Goal: Task Accomplishment & Management: Manage account settings

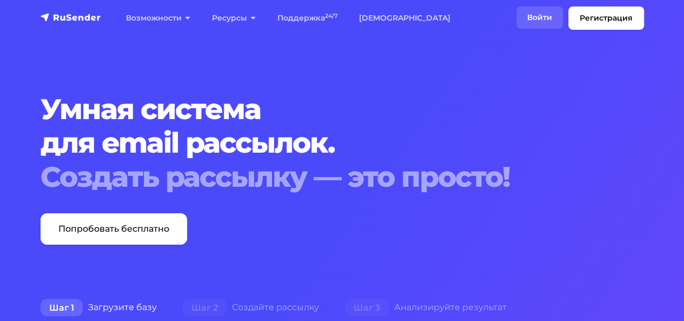
click at [540, 17] on link "Войти" at bounding box center [539, 17] width 47 height 22
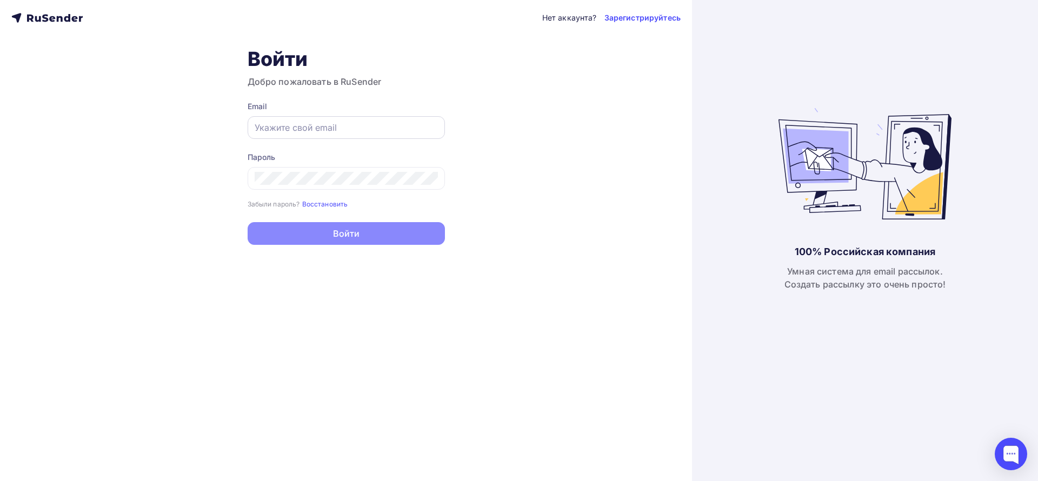
click at [362, 136] on div at bounding box center [346, 127] width 197 height 23
click at [344, 128] on input "text" at bounding box center [346, 127] width 183 height 13
paste input "[MEDICAL_DATA][EMAIL_ADDRESS][DOMAIN_NAME]"
click at [325, 130] on input "[MEDICAL_DATA][EMAIL_ADDRESS][DOMAIN_NAME]" at bounding box center [346, 127] width 183 height 13
type input "[MEDICAL_DATA][EMAIL_ADDRESS][DOMAIN_NAME]"
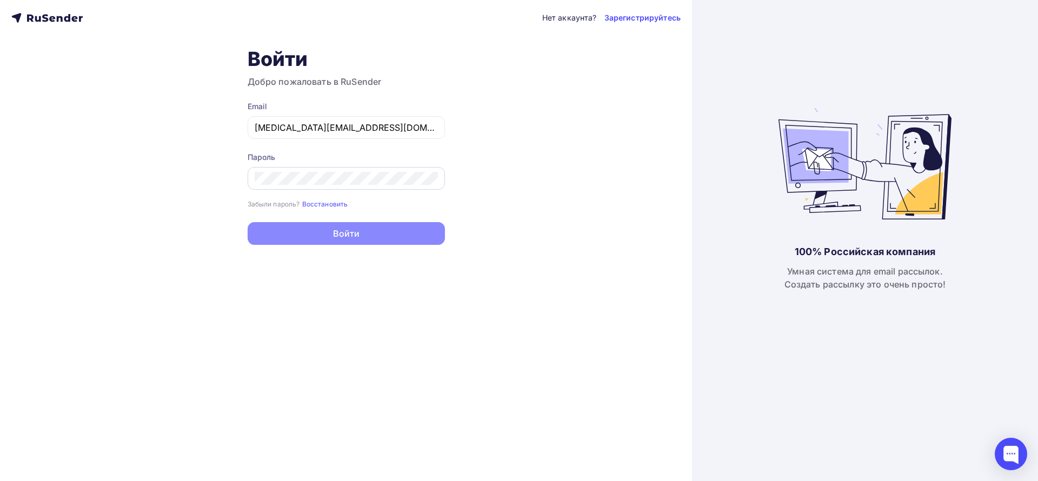
click at [289, 170] on div at bounding box center [346, 178] width 197 height 23
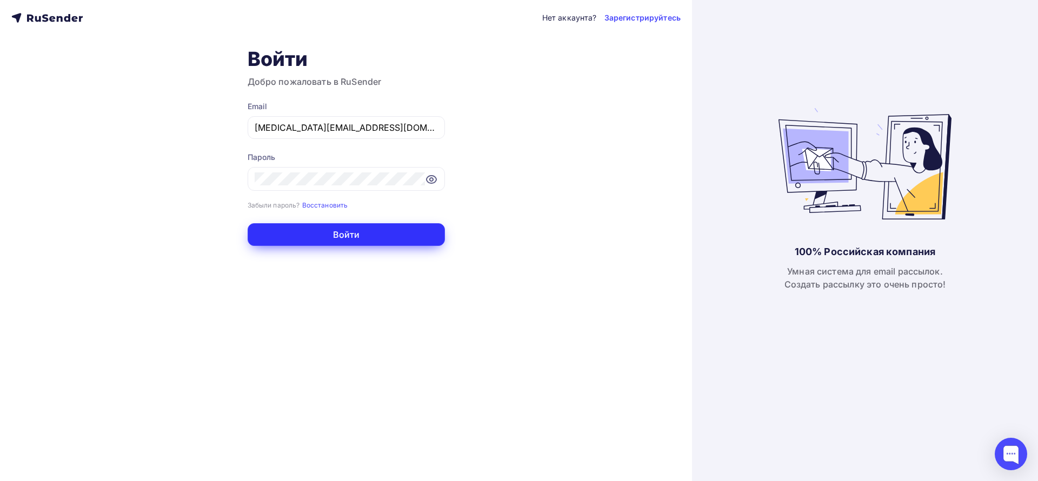
click at [343, 233] on button "Войти" at bounding box center [346, 234] width 197 height 23
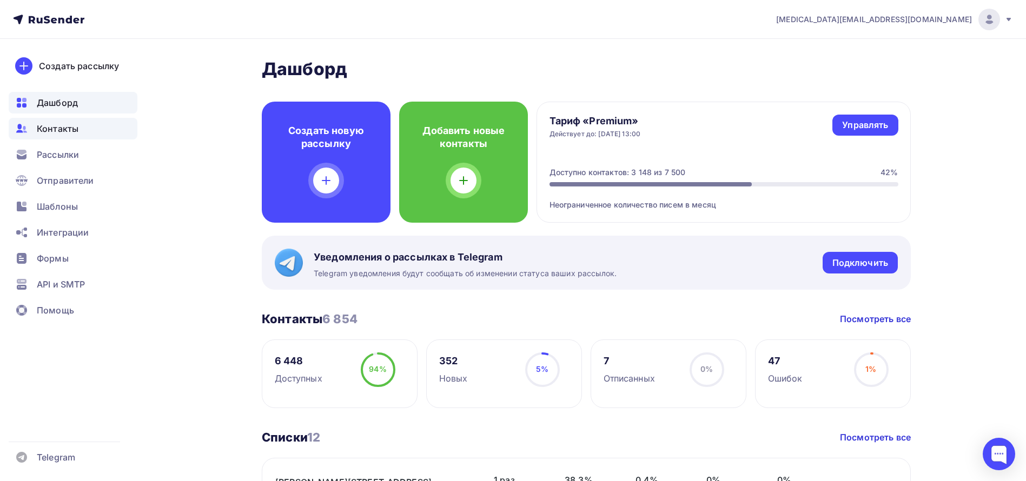
click at [82, 134] on div "Контакты" at bounding box center [73, 129] width 129 height 22
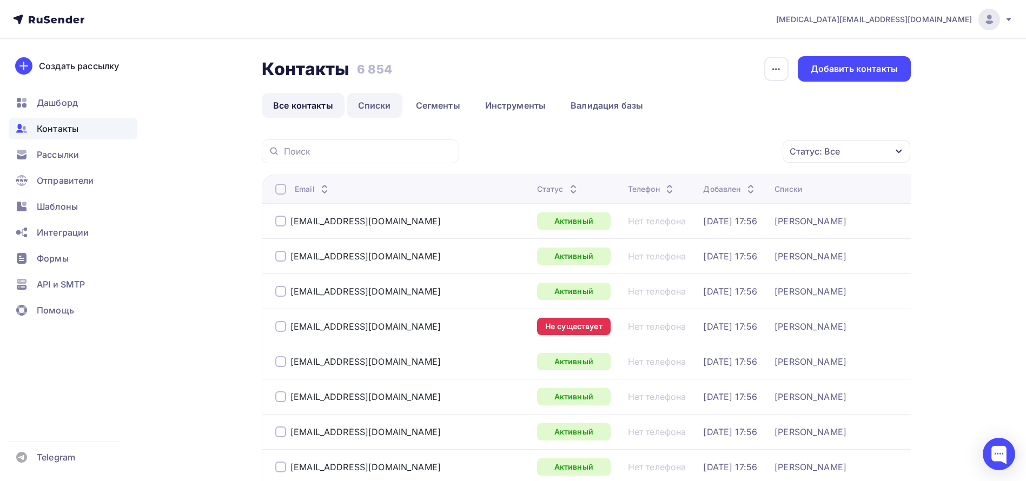
click at [362, 105] on link "Списки" at bounding box center [375, 105] width 56 height 25
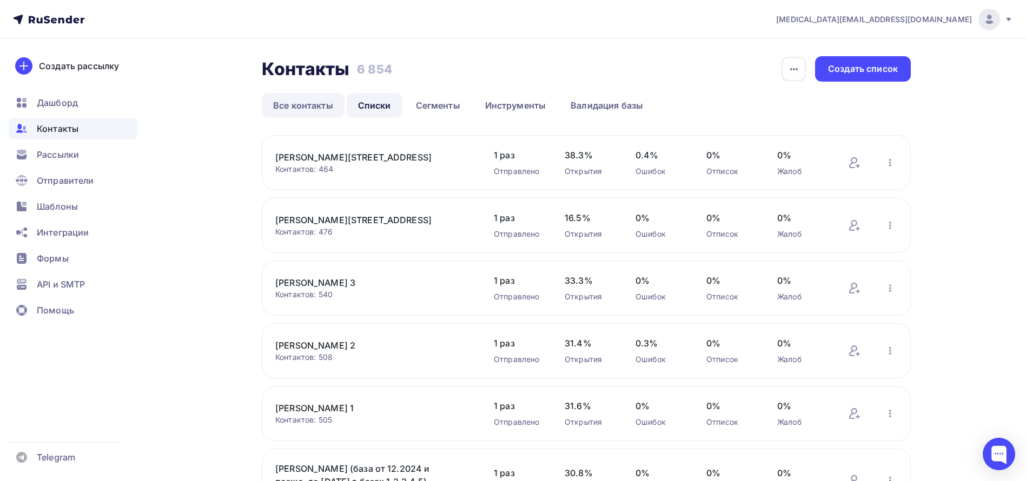
click at [273, 105] on link "Все контакты" at bounding box center [303, 105] width 83 height 25
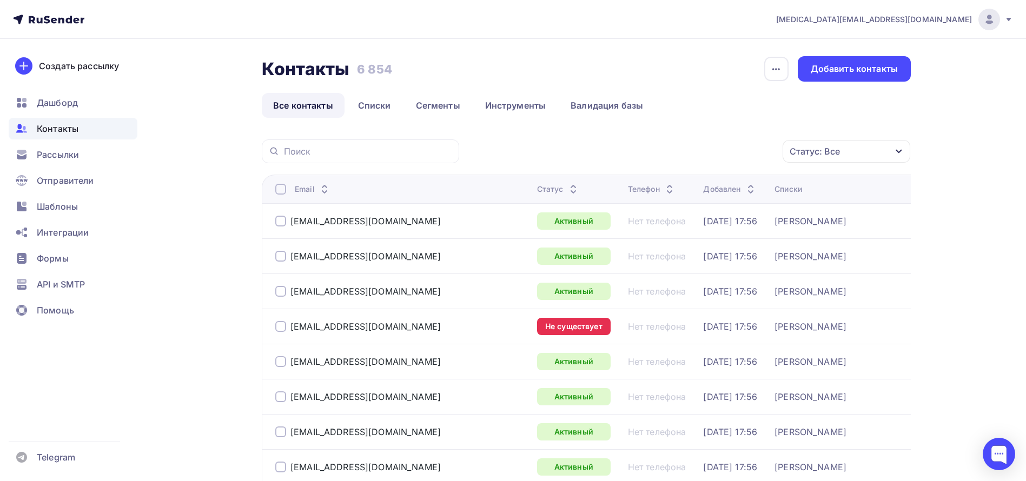
click at [537, 189] on div "Статус" at bounding box center [558, 189] width 43 height 11
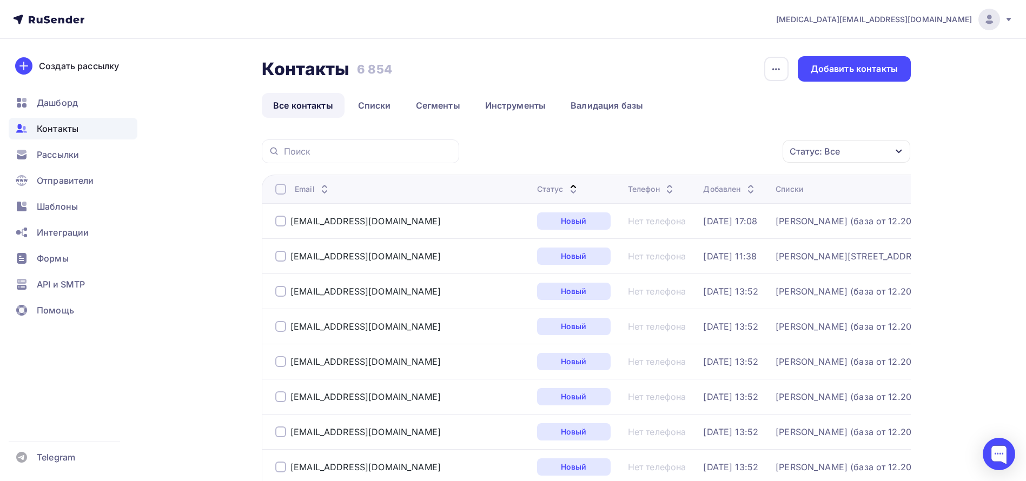
click at [567, 192] on icon at bounding box center [573, 191] width 13 height 13
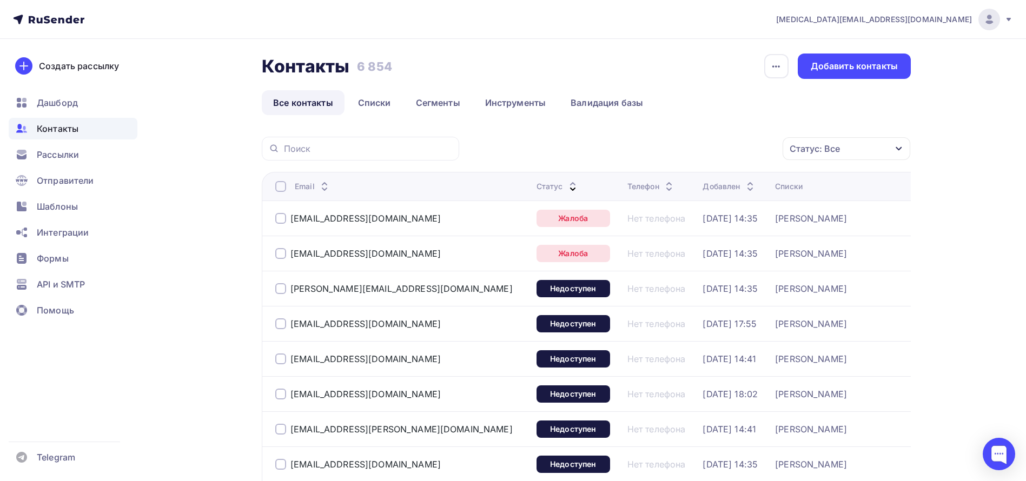
scroll to position [128, 0]
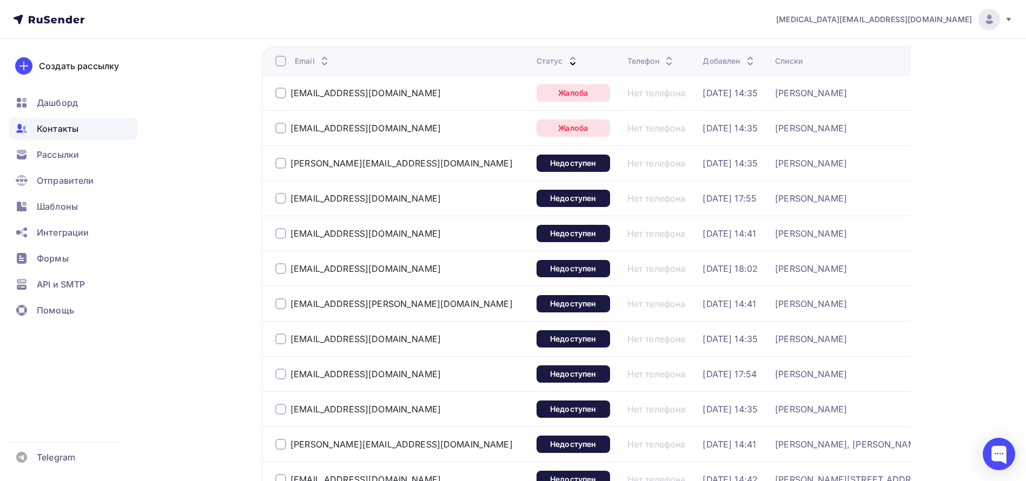
click at [279, 96] on div at bounding box center [280, 93] width 11 height 11
click at [278, 131] on div at bounding box center [280, 128] width 11 height 11
click at [281, 62] on div at bounding box center [280, 61] width 11 height 11
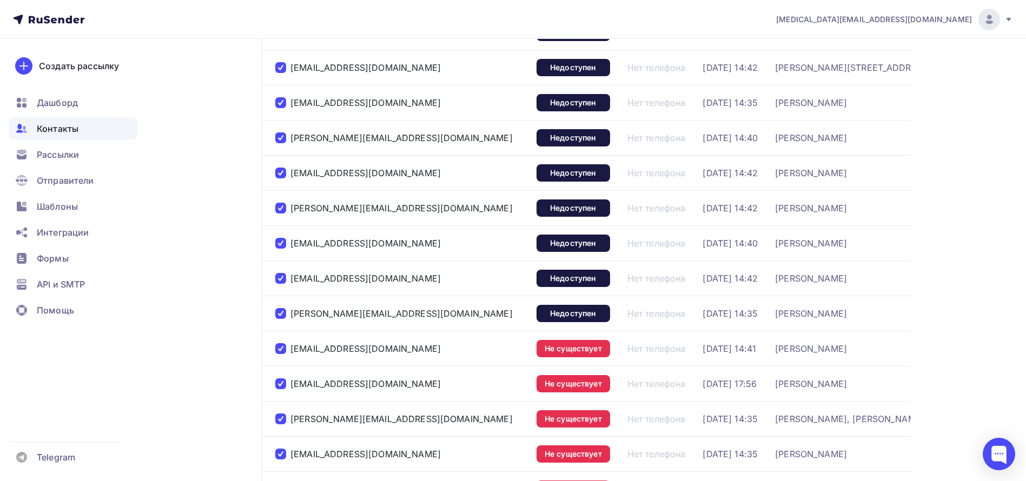
scroll to position [0, 0]
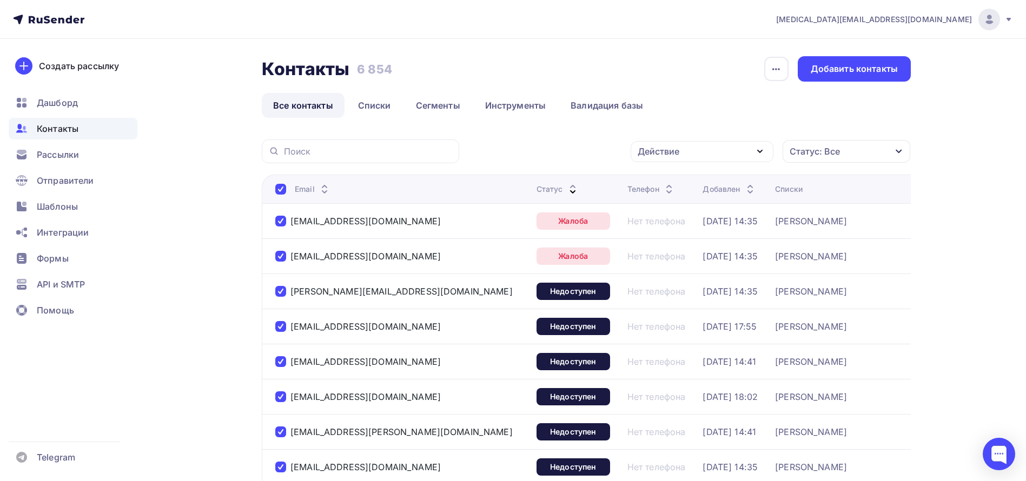
click at [747, 140] on div "Действие Добавить в списки Исключить из списка Удалить Статус: Все Статус Новый…" at bounding box center [689, 152] width 444 height 24
click at [765, 153] on icon "button" at bounding box center [759, 151] width 13 height 13
click at [705, 216] on link "Удалить" at bounding box center [702, 227] width 130 height 22
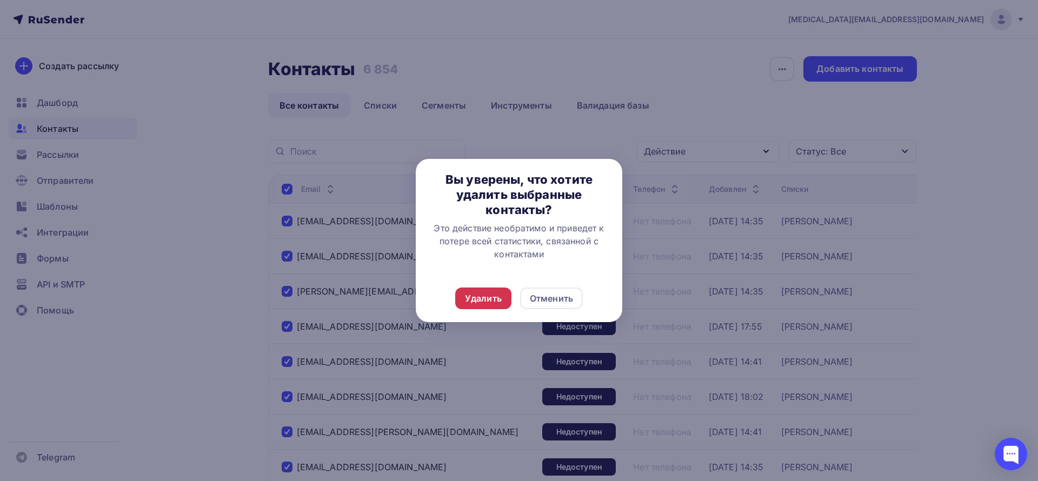
click at [484, 302] on div "Удалить" at bounding box center [483, 298] width 37 height 13
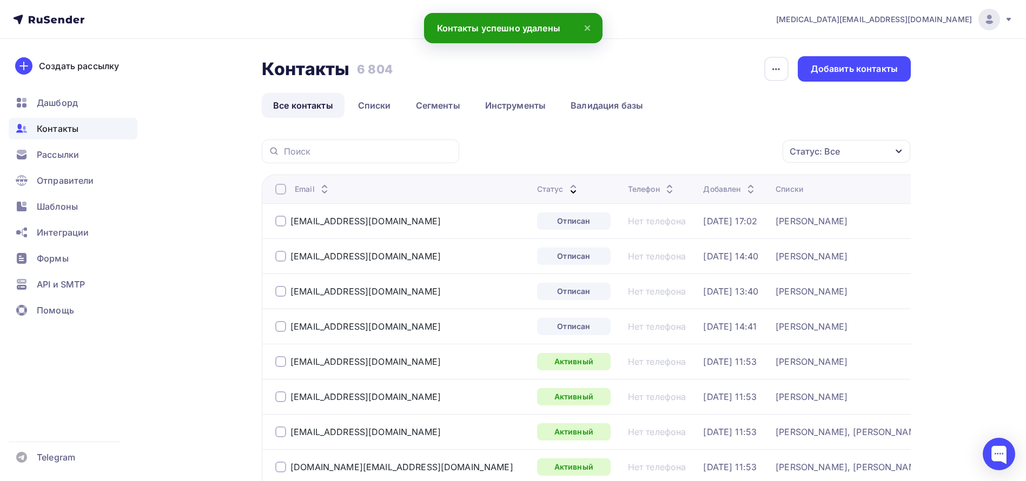
click at [587, 26] on icon at bounding box center [587, 28] width 13 height 13
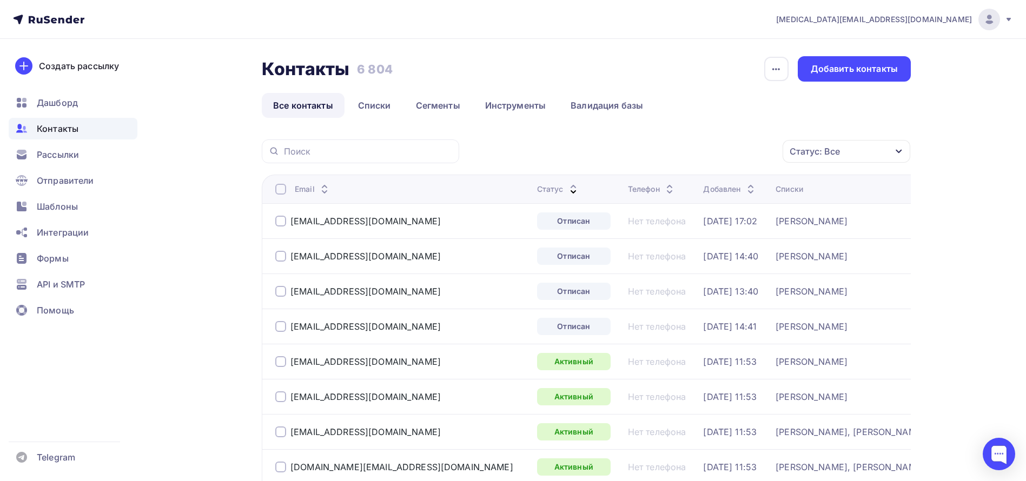
click at [280, 324] on div at bounding box center [280, 326] width 11 height 11
click at [277, 291] on div at bounding box center [280, 291] width 11 height 11
click at [281, 254] on div at bounding box center [280, 256] width 11 height 11
click at [279, 218] on div at bounding box center [280, 221] width 11 height 11
click at [725, 154] on div "Действие" at bounding box center [702, 151] width 143 height 21
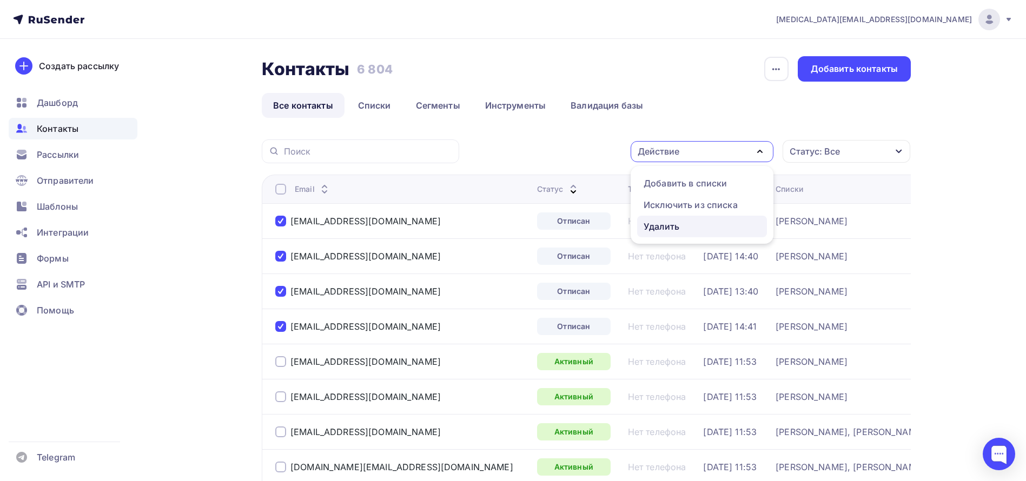
click at [716, 226] on div "Удалить" at bounding box center [702, 226] width 117 height 13
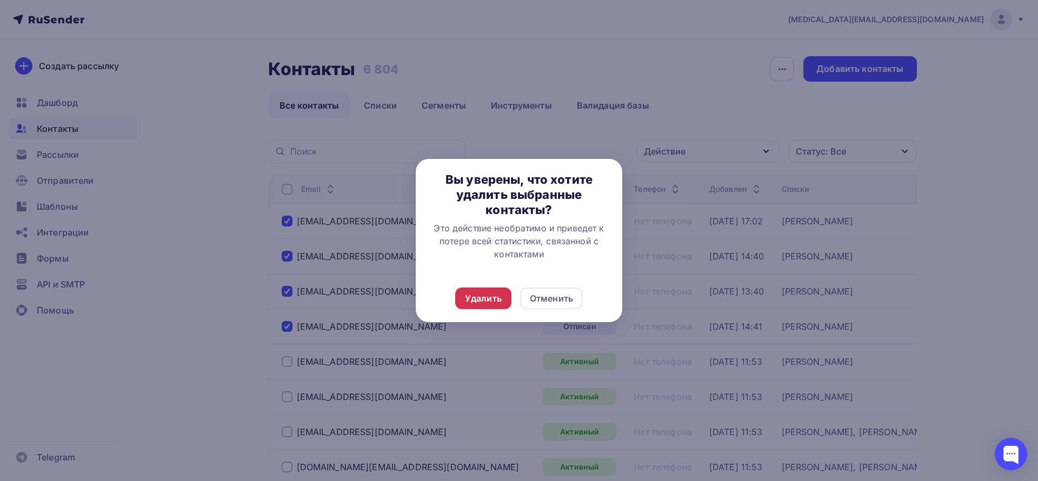
click at [481, 297] on div "Удалить" at bounding box center [483, 298] width 37 height 13
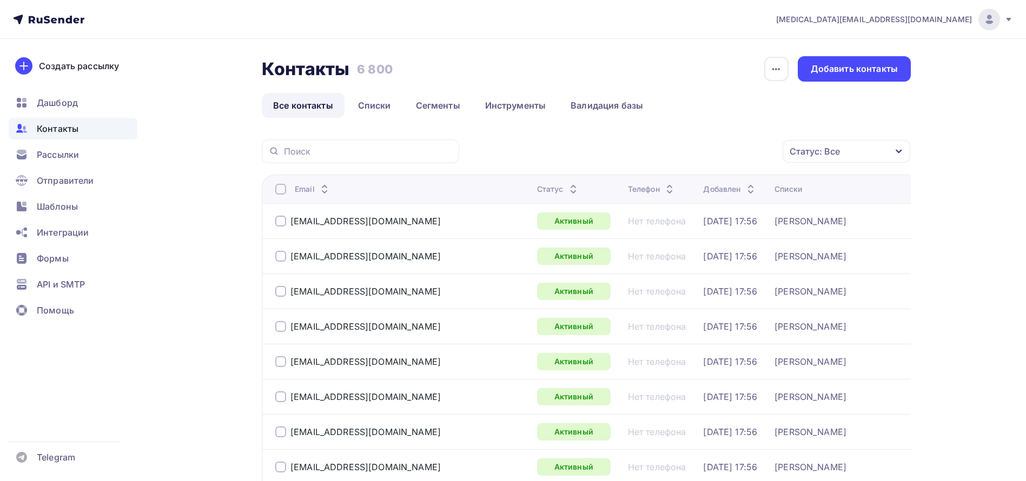
click at [537, 188] on div "Статус" at bounding box center [558, 189] width 43 height 11
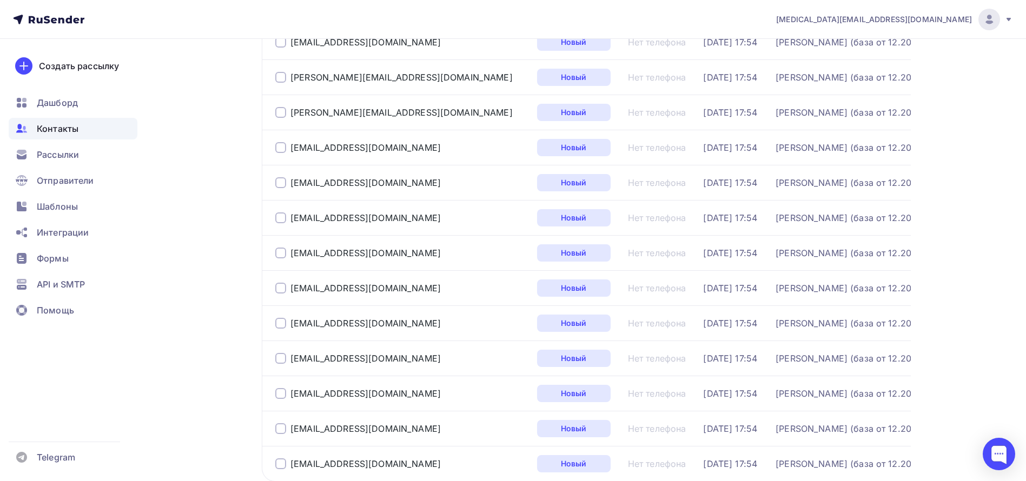
scroll to position [1603, 0]
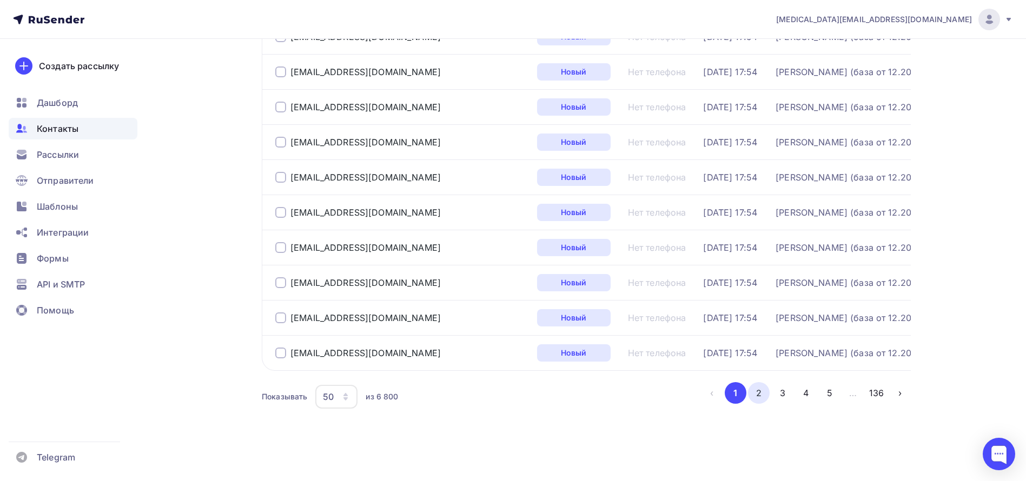
click at [759, 394] on button "2" at bounding box center [759, 393] width 22 height 22
click at [787, 395] on button "3" at bounding box center [783, 393] width 22 height 22
click at [739, 395] on button "1" at bounding box center [736, 393] width 22 height 22
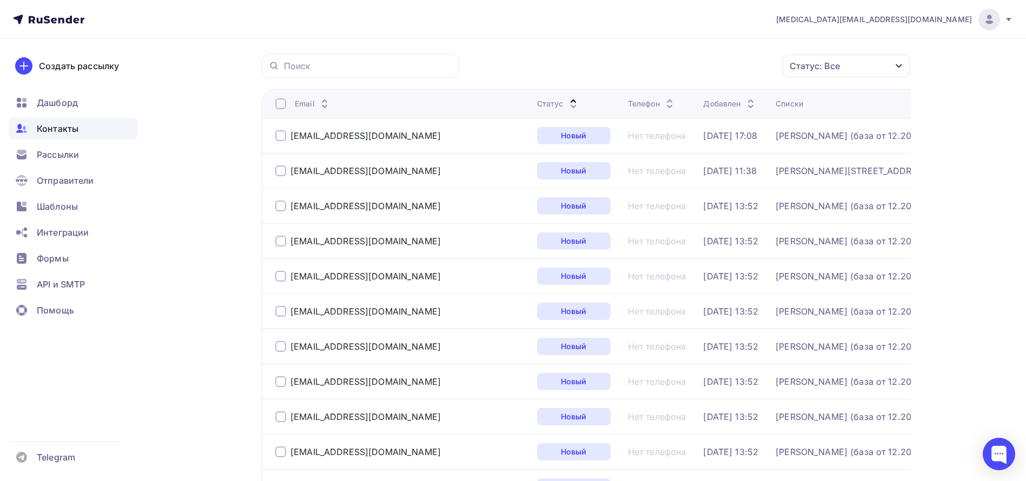
scroll to position [0, 0]
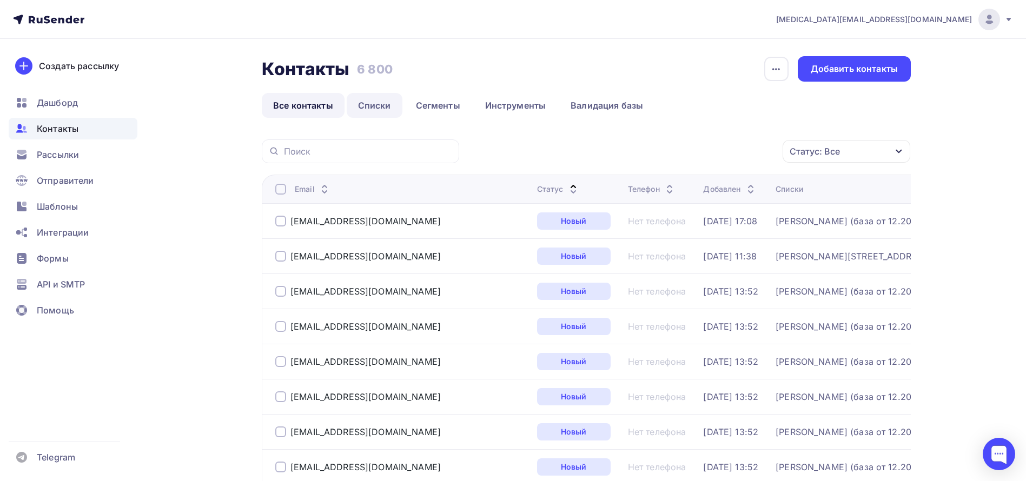
click at [373, 111] on link "Списки" at bounding box center [375, 105] width 56 height 25
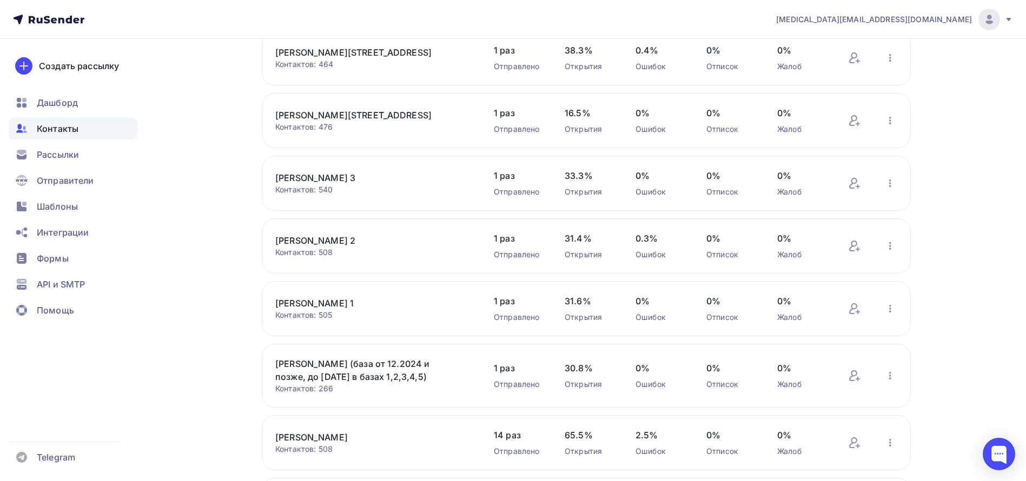
scroll to position [106, 0]
click at [386, 377] on link "[PERSON_NAME] (база от 12.2024 и позже, до [DATE] в базах 1,2,3,4,5)" at bounding box center [367, 369] width 184 height 26
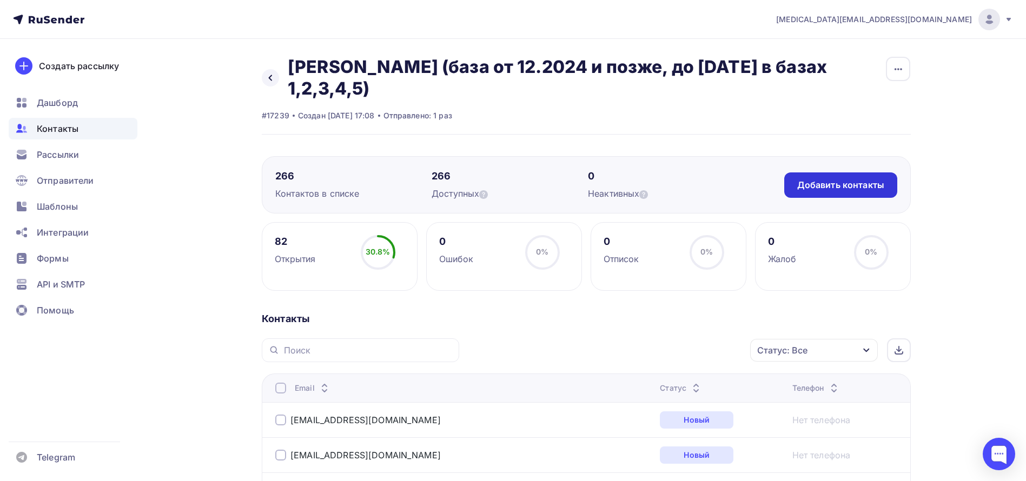
click at [839, 192] on div "Добавить контакты" at bounding box center [840, 185] width 113 height 25
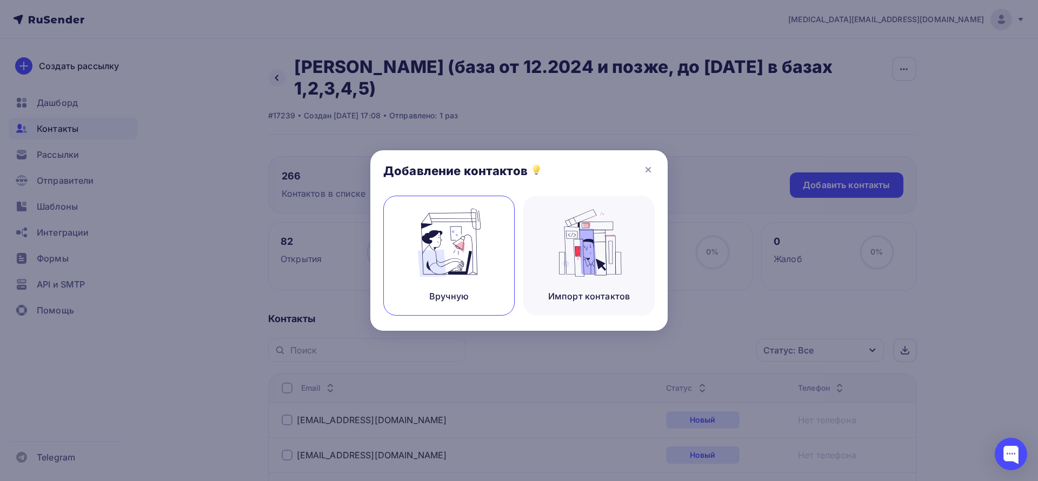
click at [453, 249] on img at bounding box center [449, 243] width 72 height 68
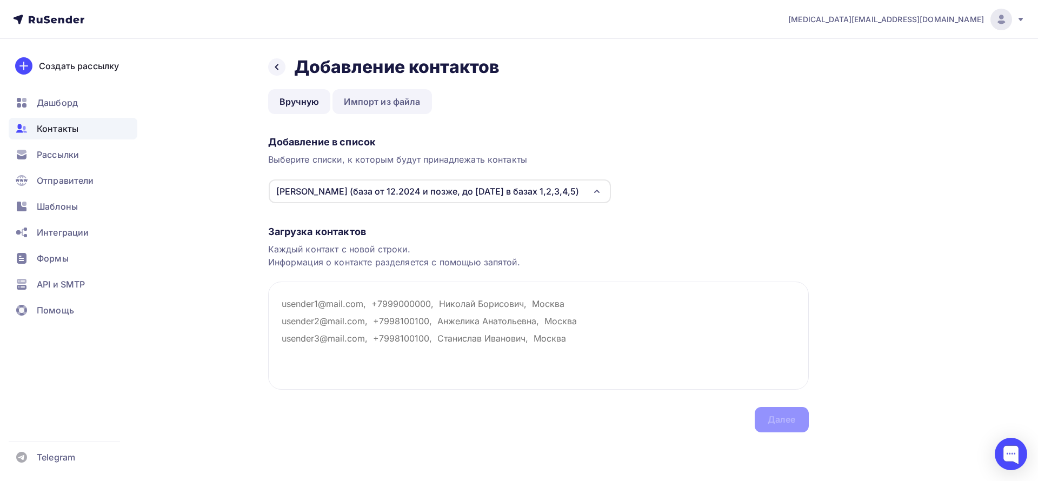
click at [388, 104] on link "Импорт из файла" at bounding box center [382, 101] width 99 height 25
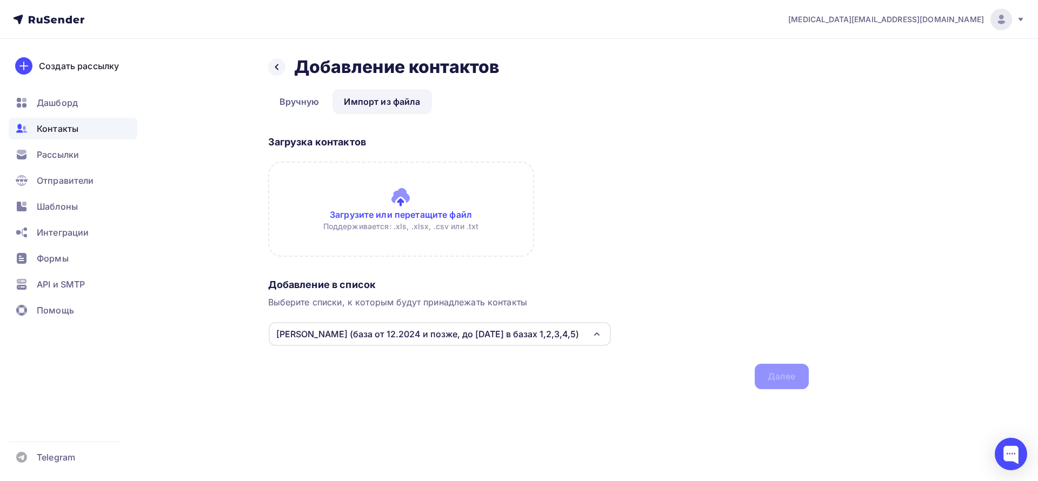
click at [400, 223] on input "file" at bounding box center [401, 209] width 266 height 95
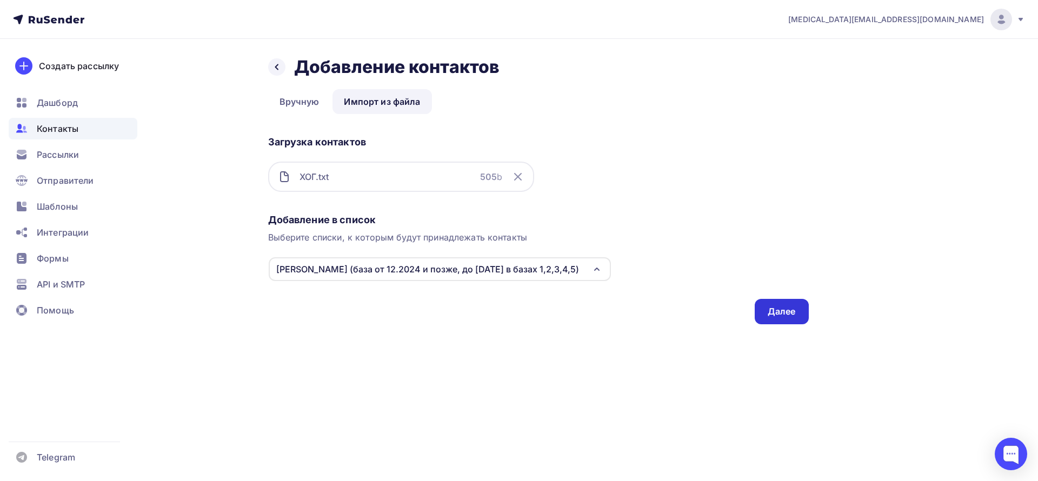
click at [768, 310] on div "Далее" at bounding box center [782, 312] width 28 height 12
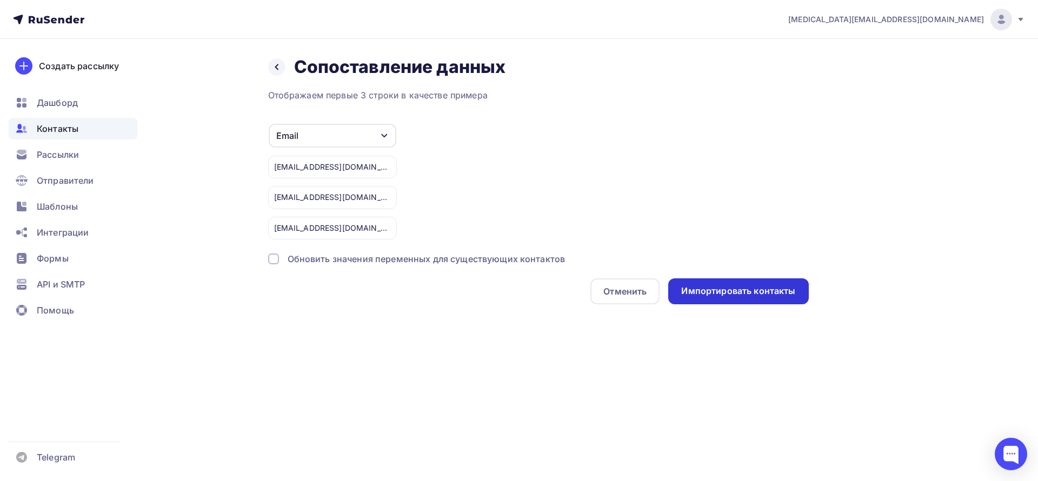
click at [762, 299] on div "Импортировать контакты" at bounding box center [738, 292] width 140 height 26
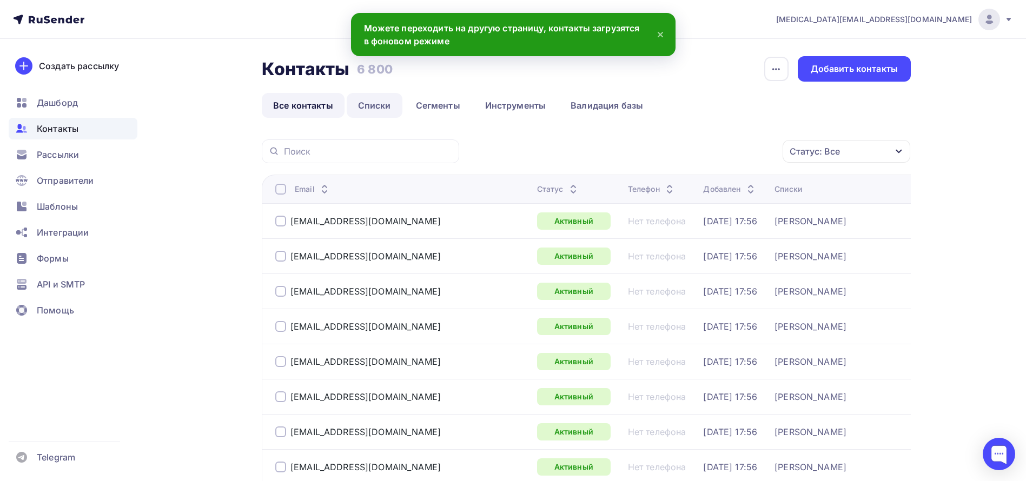
click at [362, 109] on link "Списки" at bounding box center [375, 105] width 56 height 25
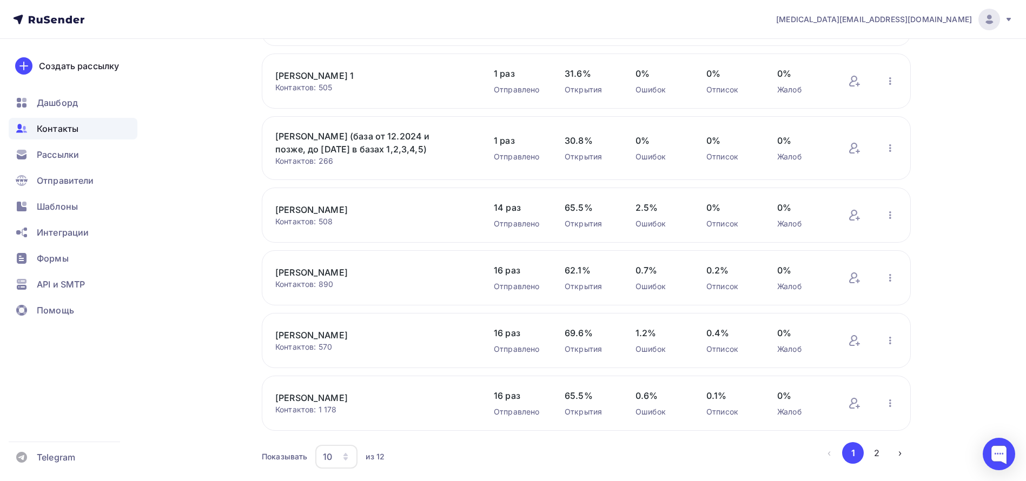
scroll to position [366, 0]
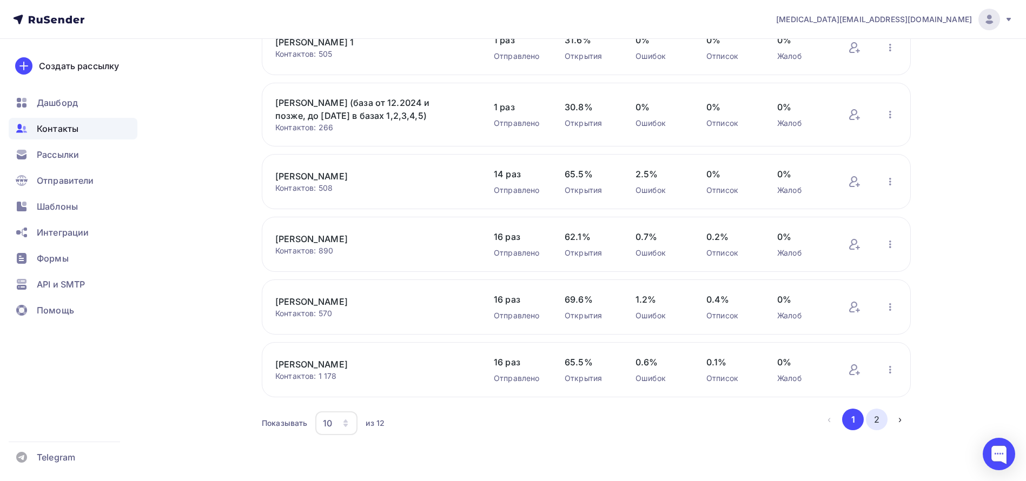
click at [869, 423] on button "2" at bounding box center [877, 420] width 22 height 22
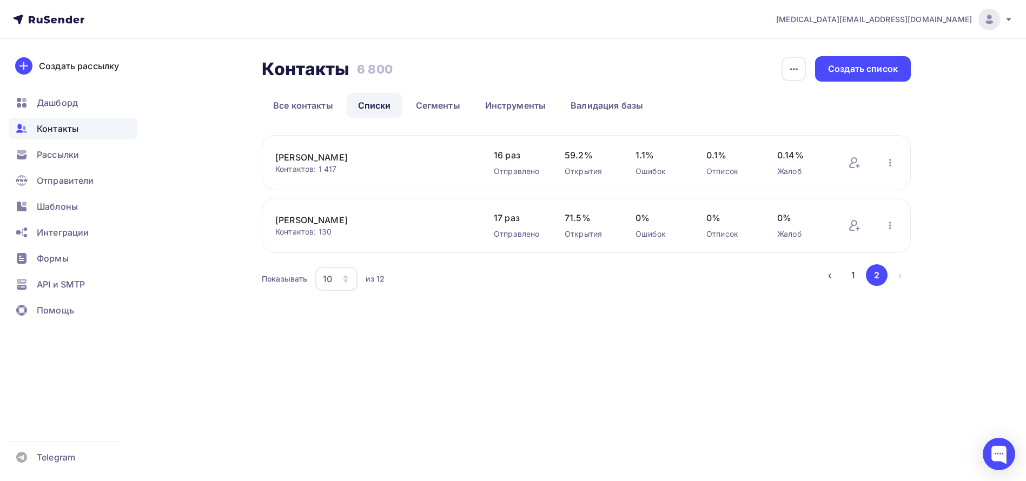
scroll to position [0, 0]
click at [861, 275] on button "1" at bounding box center [860, 275] width 22 height 22
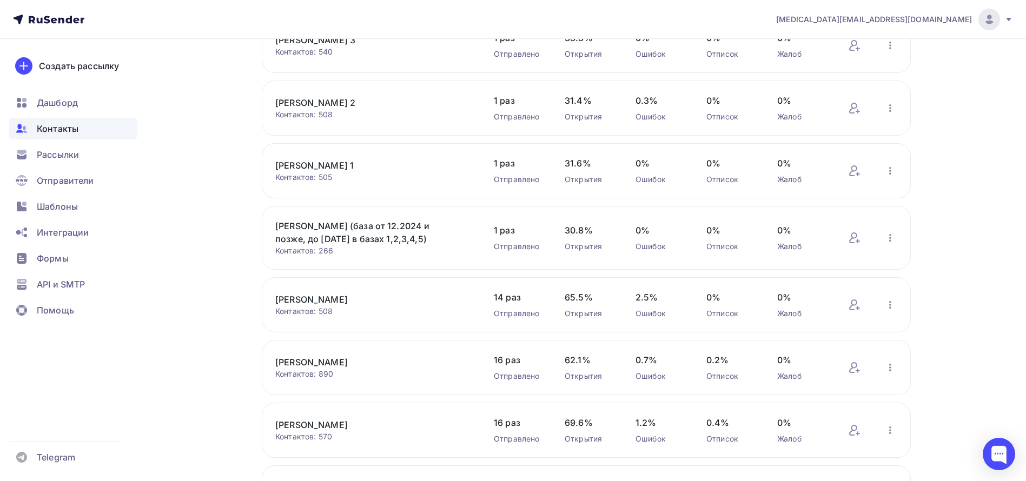
scroll to position [366, 0]
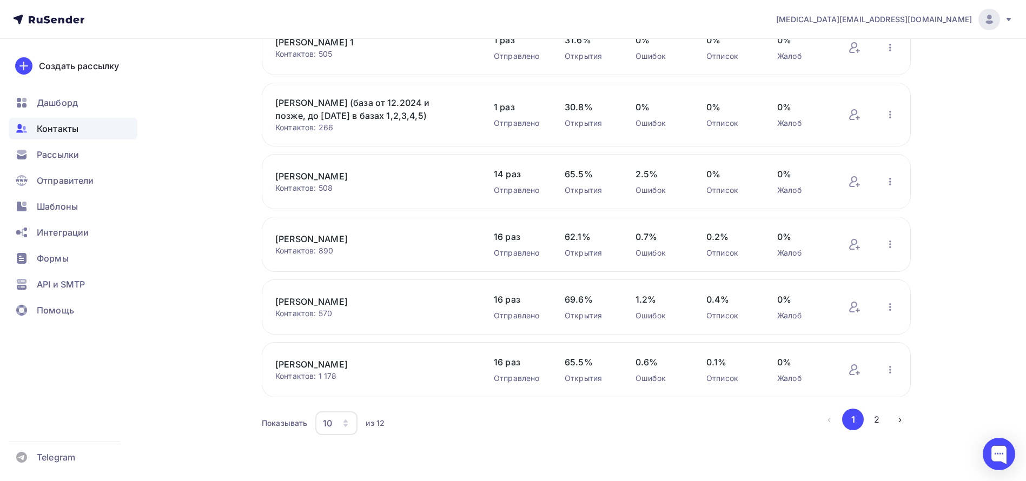
click at [295, 360] on link "[PERSON_NAME]" at bounding box center [367, 364] width 184 height 13
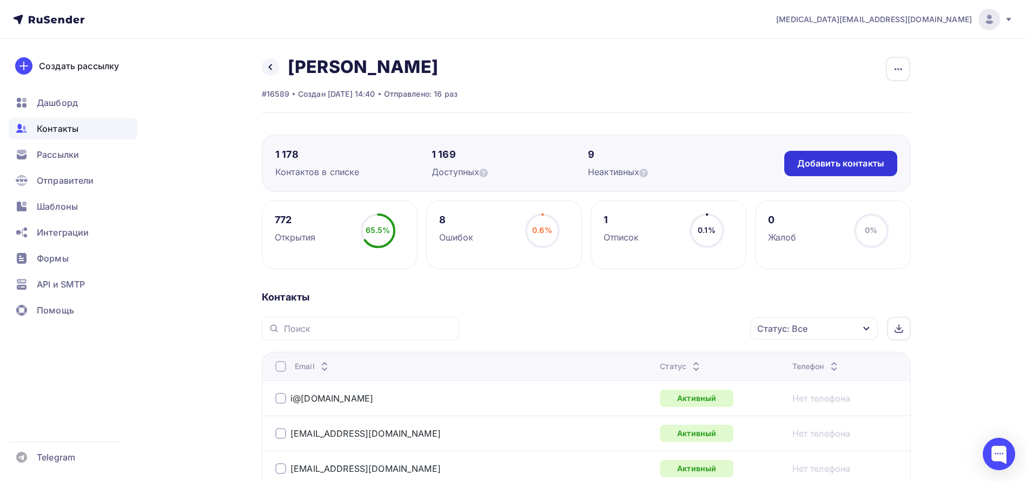
click at [867, 169] on div "Добавить контакты" at bounding box center [840, 163] width 113 height 25
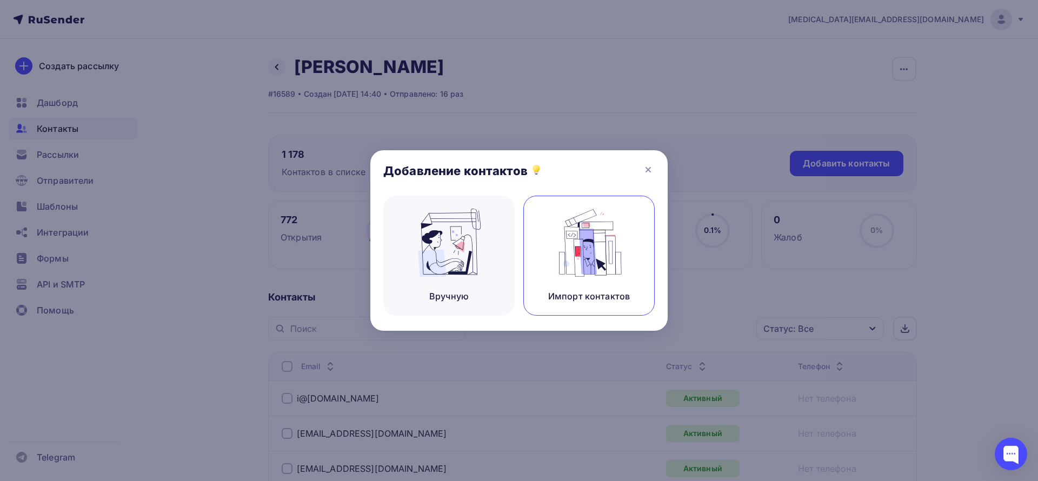
click at [552, 267] on div "Импорт контактов" at bounding box center [589, 256] width 131 height 120
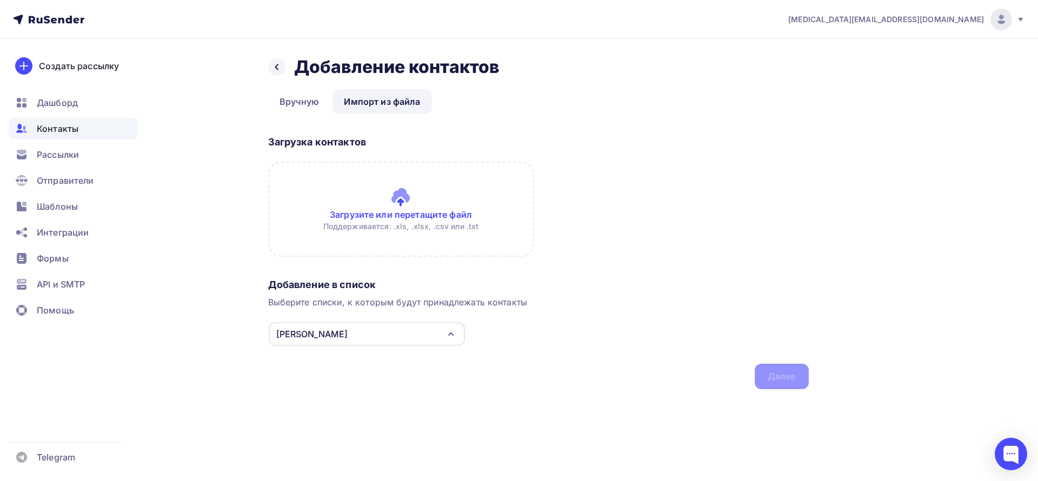
click at [438, 217] on input "file" at bounding box center [401, 209] width 266 height 95
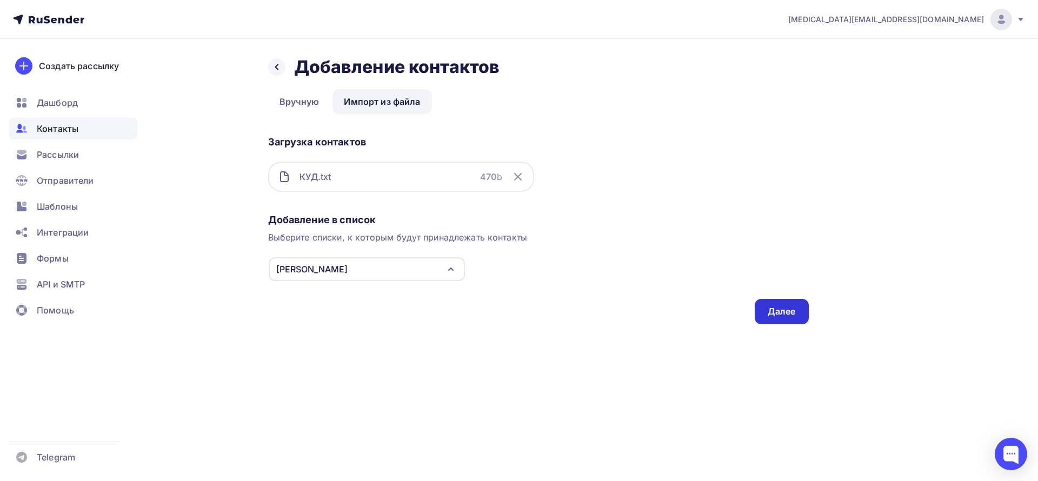
click at [791, 309] on div "Далее" at bounding box center [782, 312] width 28 height 12
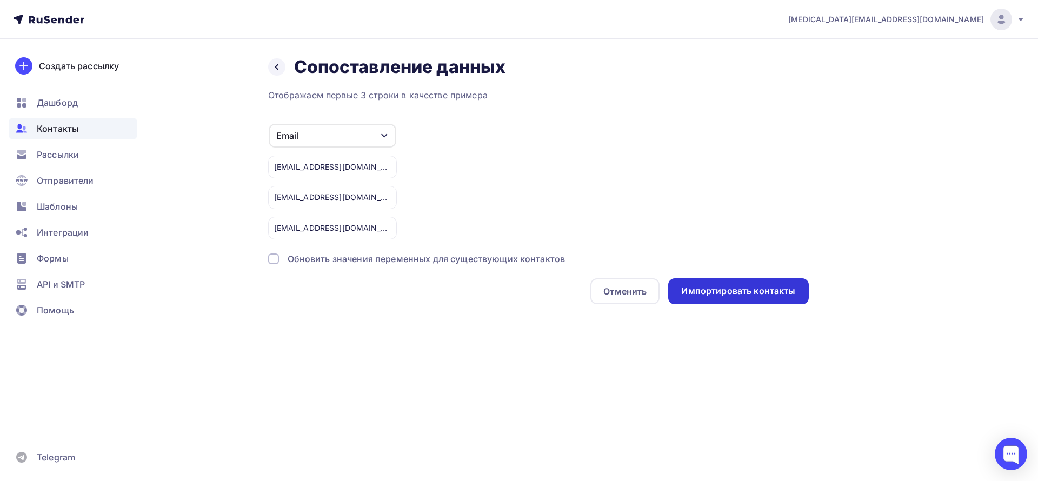
click at [777, 291] on div "Импортировать контакты" at bounding box center [738, 291] width 114 height 12
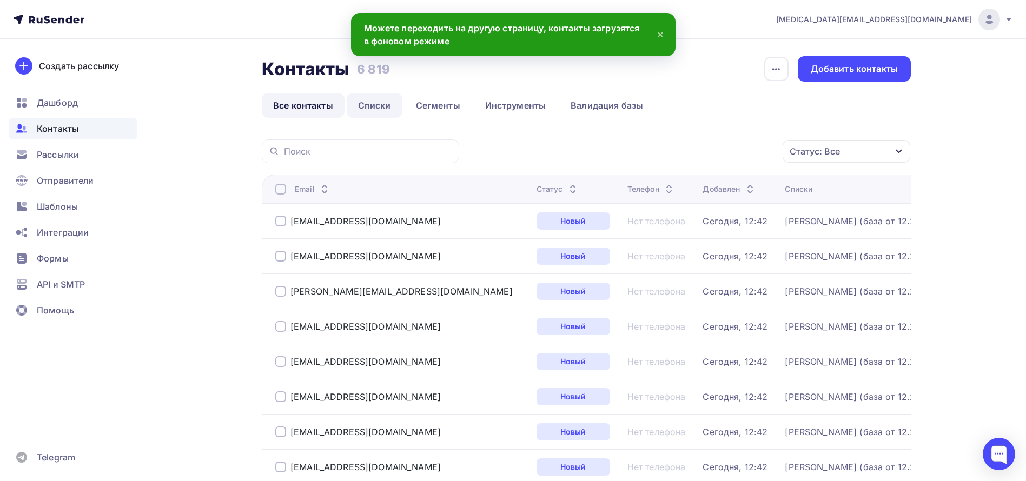
click at [372, 105] on link "Списки" at bounding box center [375, 105] width 56 height 25
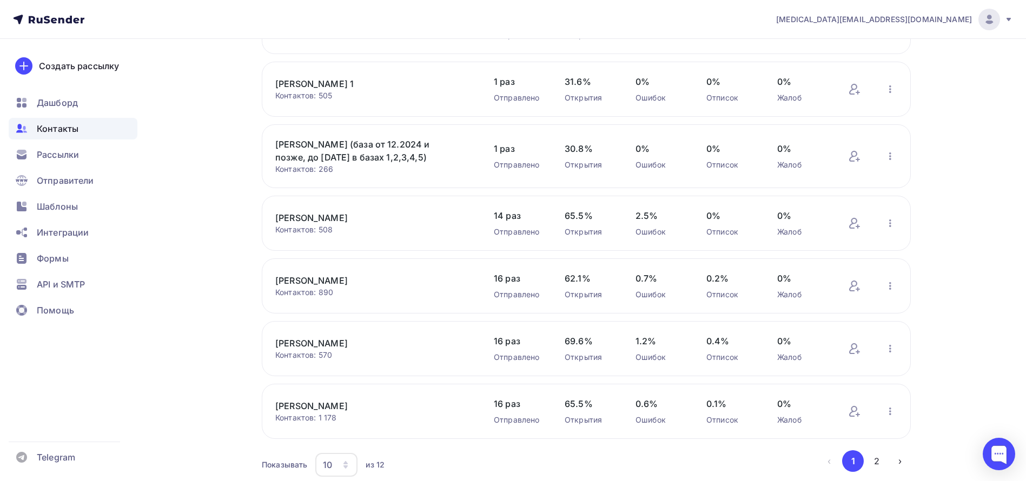
scroll to position [366, 0]
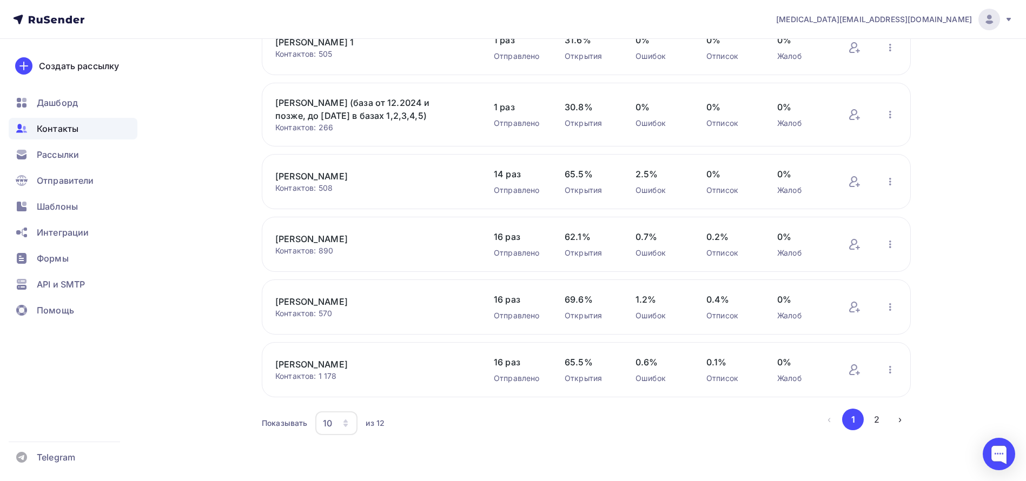
click at [286, 294] on div "[PERSON_NAME] Контактов: 570 Добавить контакты Переименовать список Скачать спи…" at bounding box center [586, 307] width 649 height 55
click at [291, 300] on link "[PERSON_NAME]" at bounding box center [367, 301] width 184 height 13
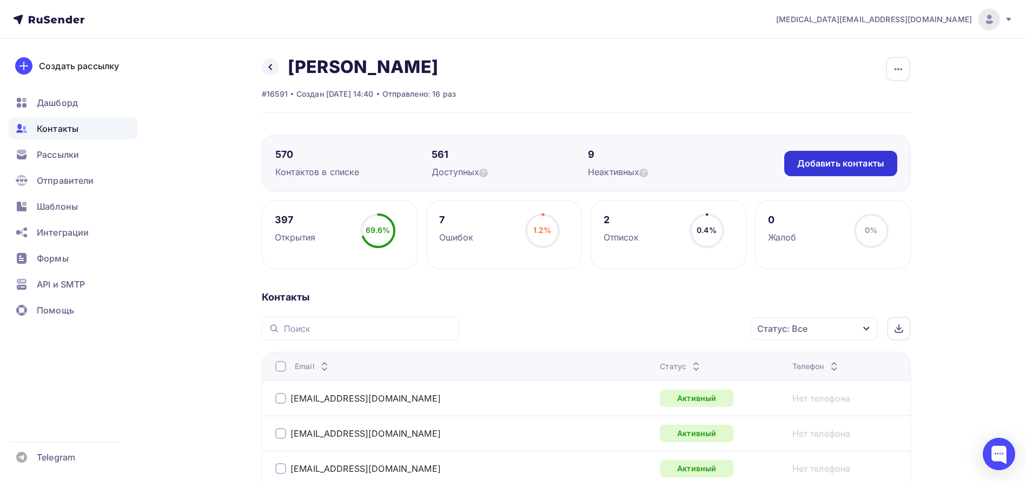
click at [841, 163] on div "Добавить контакты" at bounding box center [840, 163] width 87 height 12
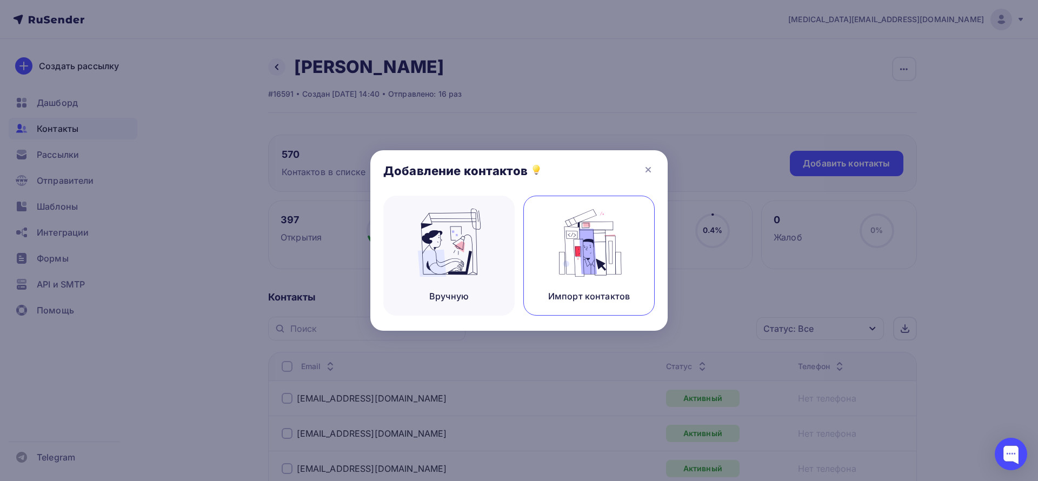
click at [635, 233] on div "Импорт контактов" at bounding box center [589, 256] width 131 height 120
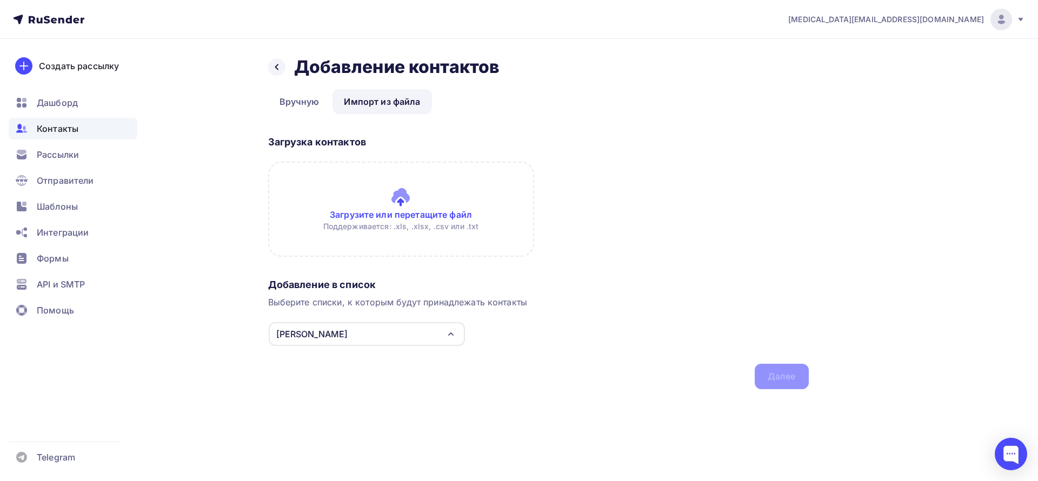
click at [403, 210] on input "file" at bounding box center [401, 209] width 266 height 95
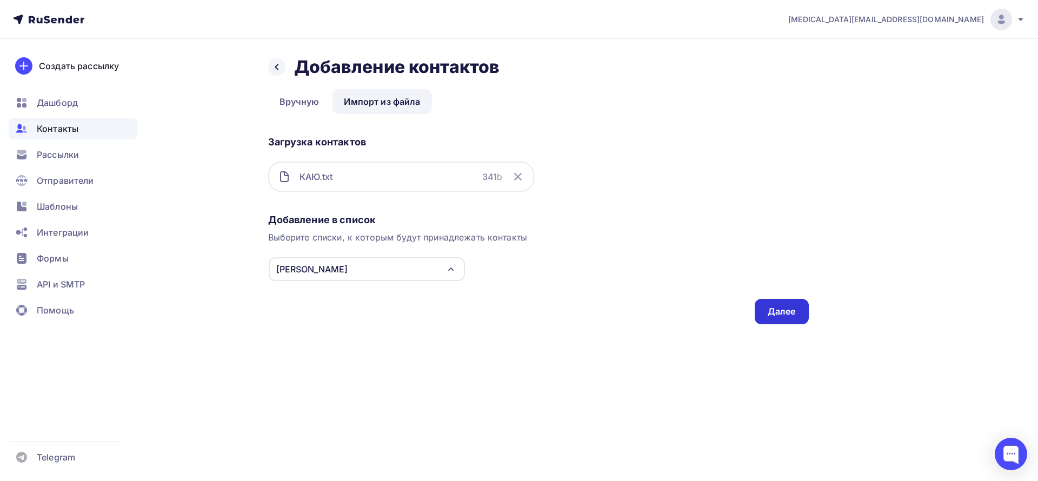
click at [767, 305] on div "Далее" at bounding box center [782, 311] width 54 height 25
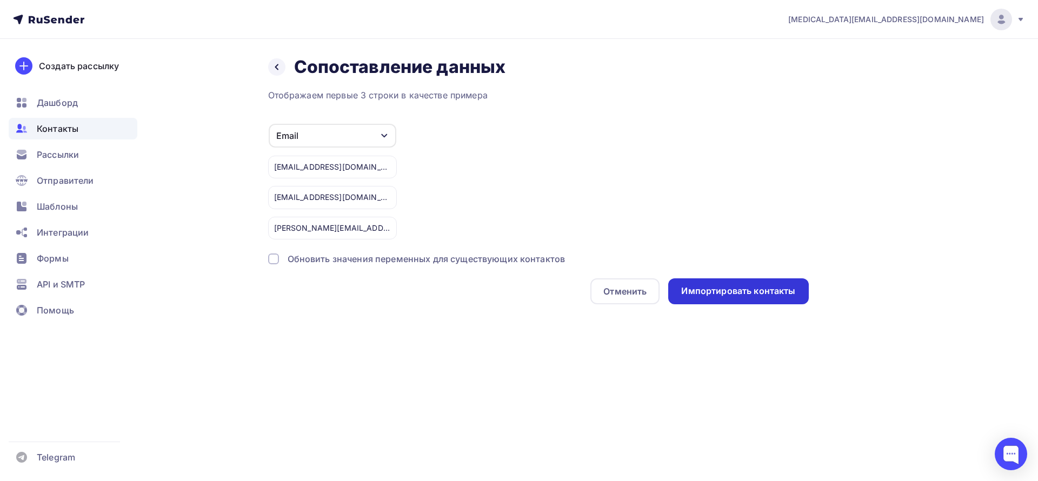
click at [747, 285] on div "Импортировать контакты" at bounding box center [738, 291] width 114 height 12
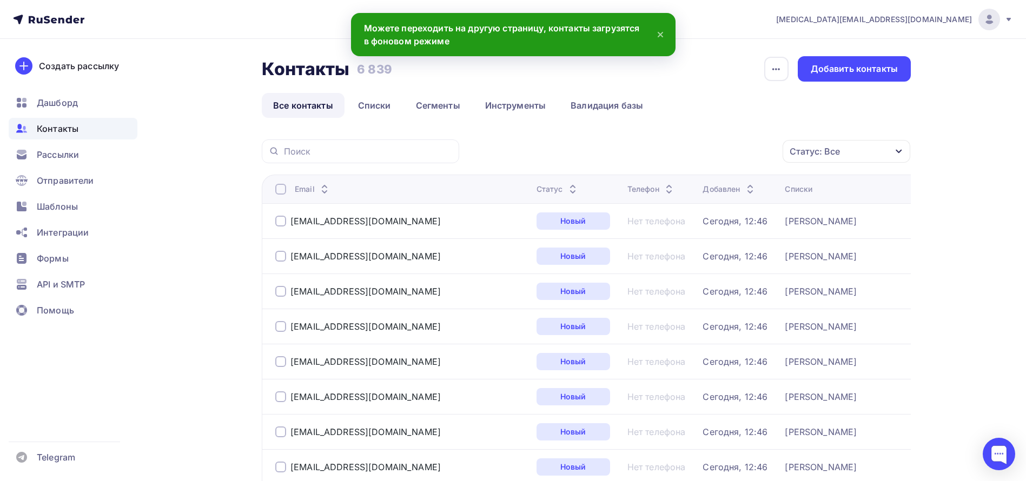
click at [662, 33] on icon at bounding box center [660, 34] width 13 height 13
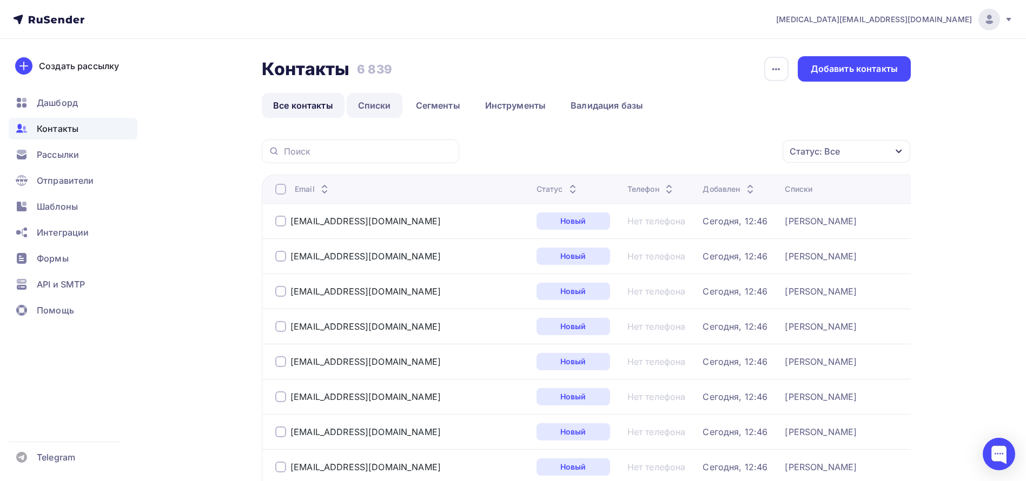
click at [376, 101] on link "Списки" at bounding box center [375, 105] width 56 height 25
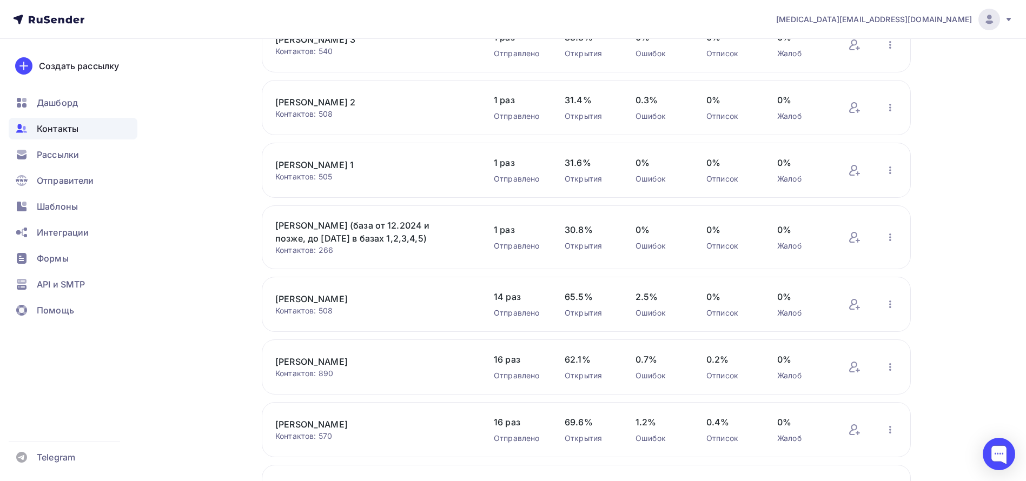
scroll to position [366, 0]
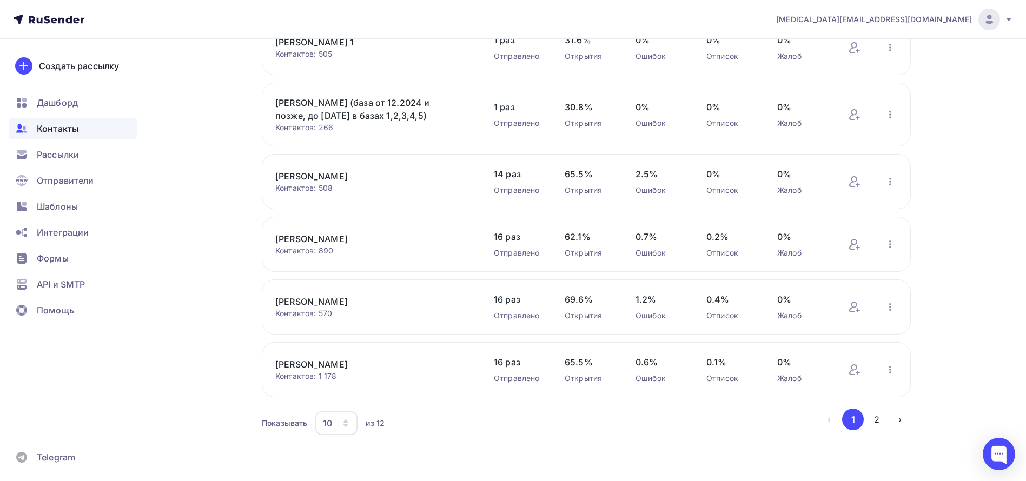
click at [296, 288] on div "[PERSON_NAME] Контактов: 570 Добавить контакты Переименовать список Скачать спи…" at bounding box center [586, 307] width 649 height 55
click at [300, 295] on link "[PERSON_NAME]" at bounding box center [367, 301] width 184 height 13
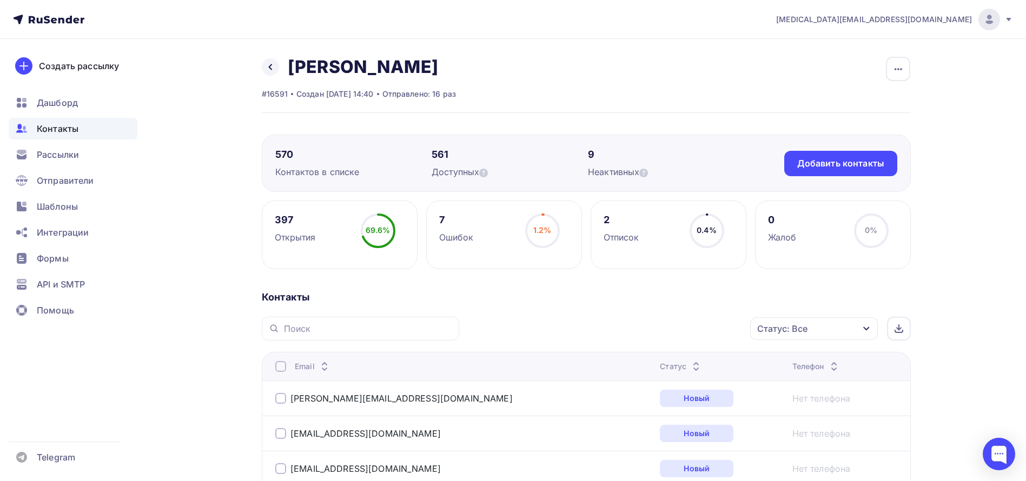
click at [690, 362] on icon at bounding box center [696, 363] width 13 height 13
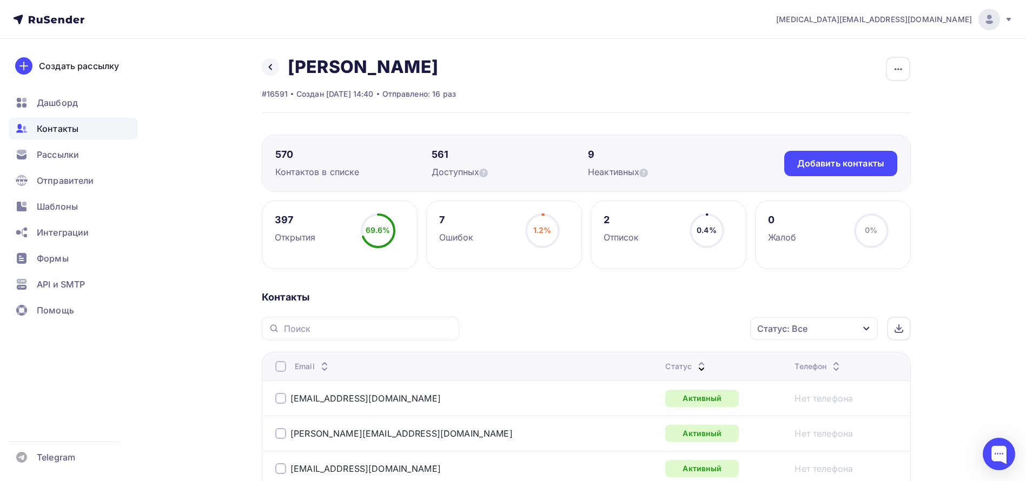
click at [695, 362] on icon at bounding box center [701, 363] width 13 height 13
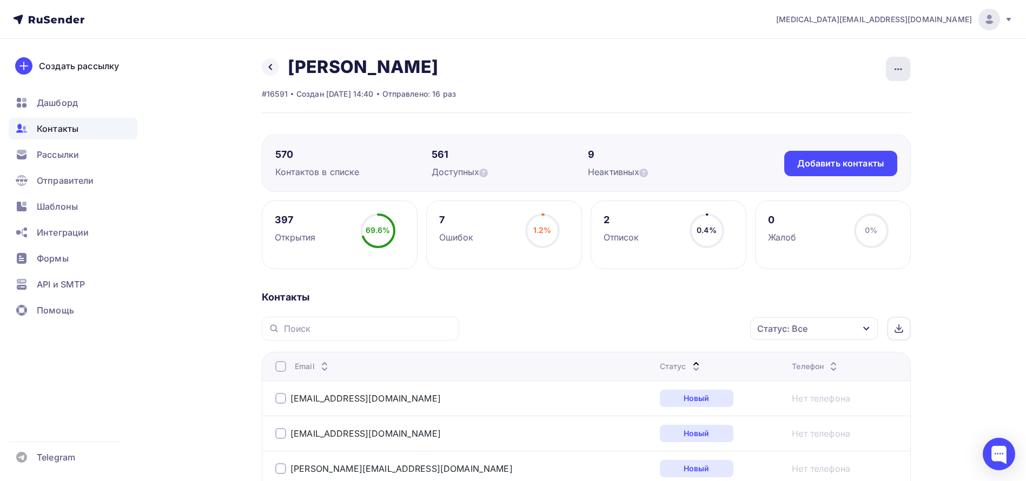
click at [902, 65] on icon "button" at bounding box center [898, 69] width 13 height 13
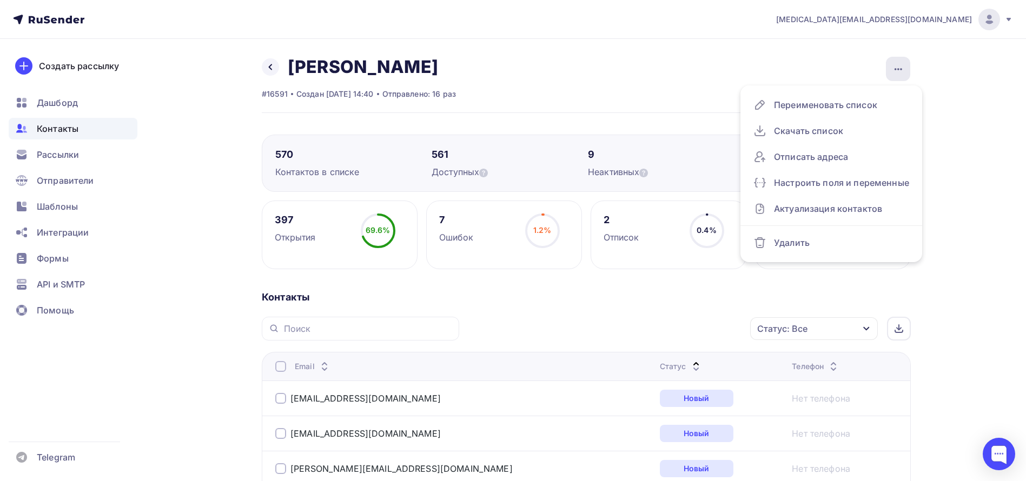
click at [902, 65] on icon "button" at bounding box center [898, 69] width 13 height 13
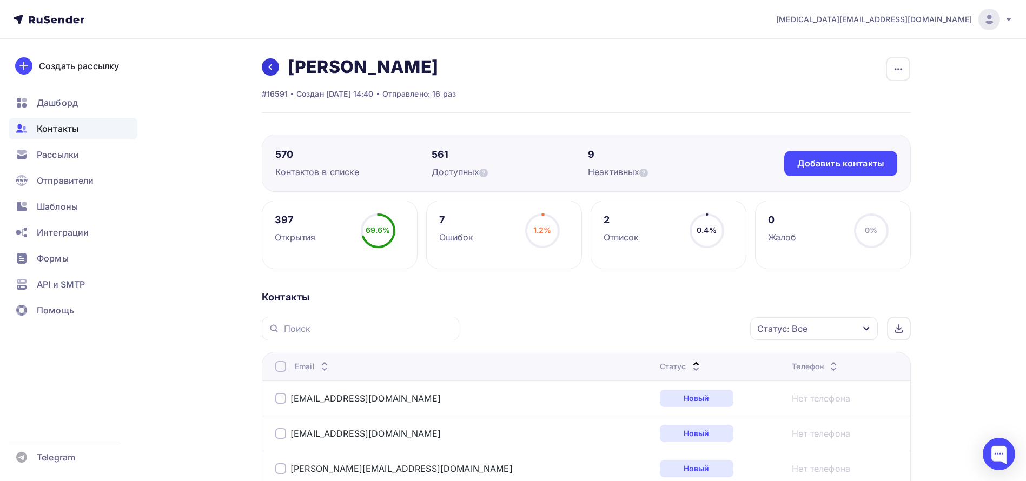
click at [273, 59] on link at bounding box center [270, 66] width 17 height 17
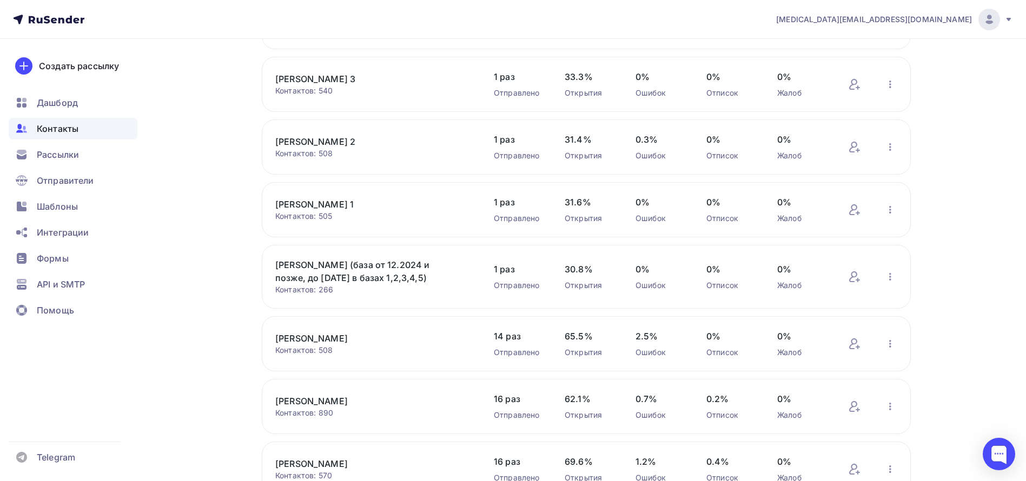
scroll to position [366, 0]
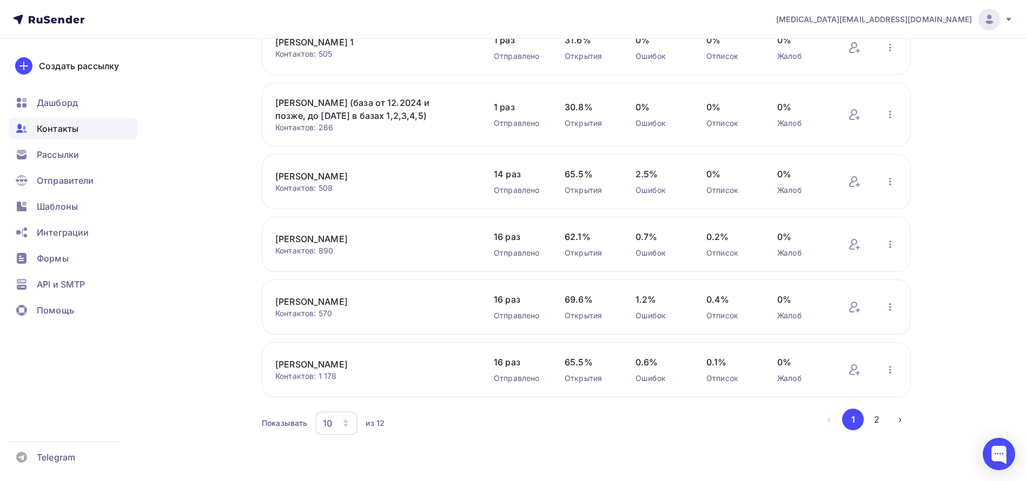
click at [873, 419] on button "2" at bounding box center [877, 420] width 22 height 22
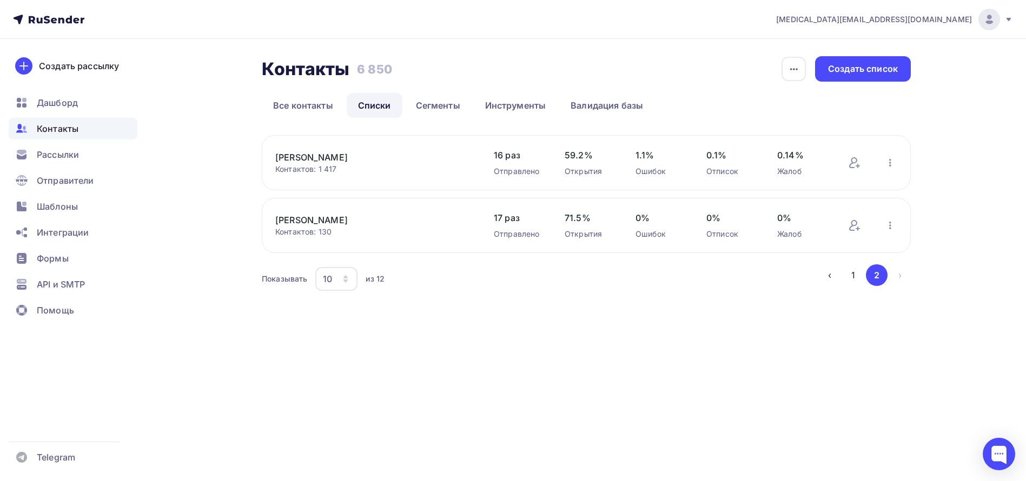
scroll to position [0, 0]
click at [313, 154] on link "[PERSON_NAME]" at bounding box center [374, 157] width 184 height 13
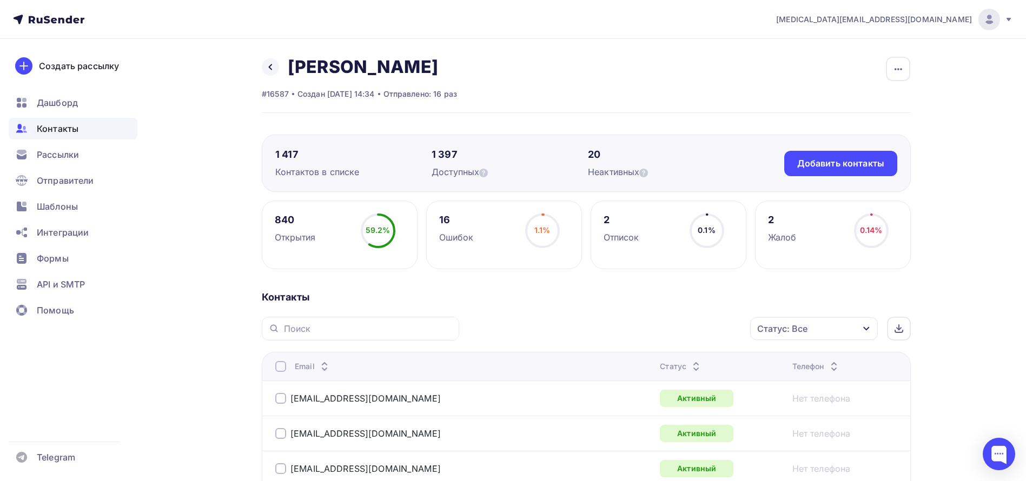
click at [660, 363] on div "Статус" at bounding box center [681, 366] width 43 height 11
click at [660, 364] on div "Статус" at bounding box center [681, 366] width 43 height 11
click at [832, 166] on div "Добавить контакты" at bounding box center [840, 163] width 87 height 12
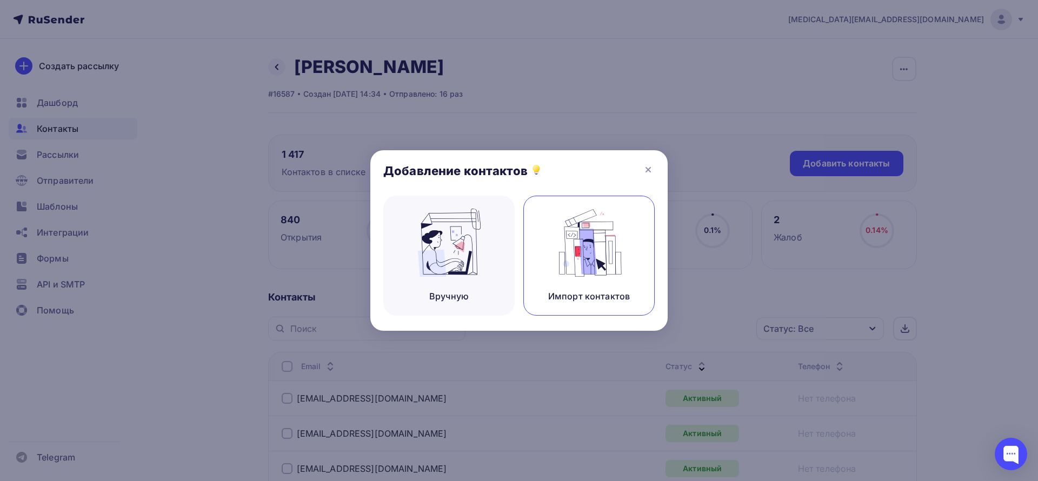
click at [567, 250] on img at bounding box center [589, 243] width 72 height 68
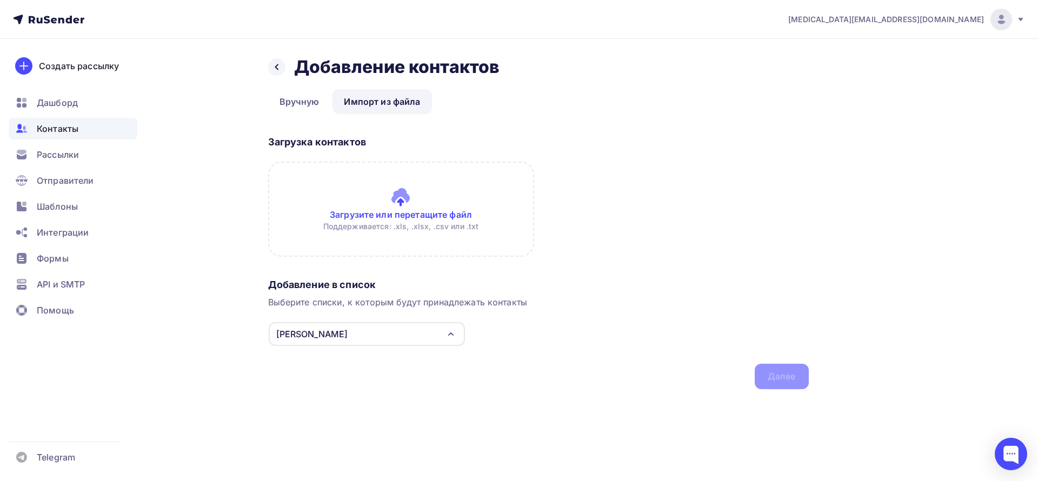
click at [415, 196] on input "file" at bounding box center [401, 209] width 266 height 95
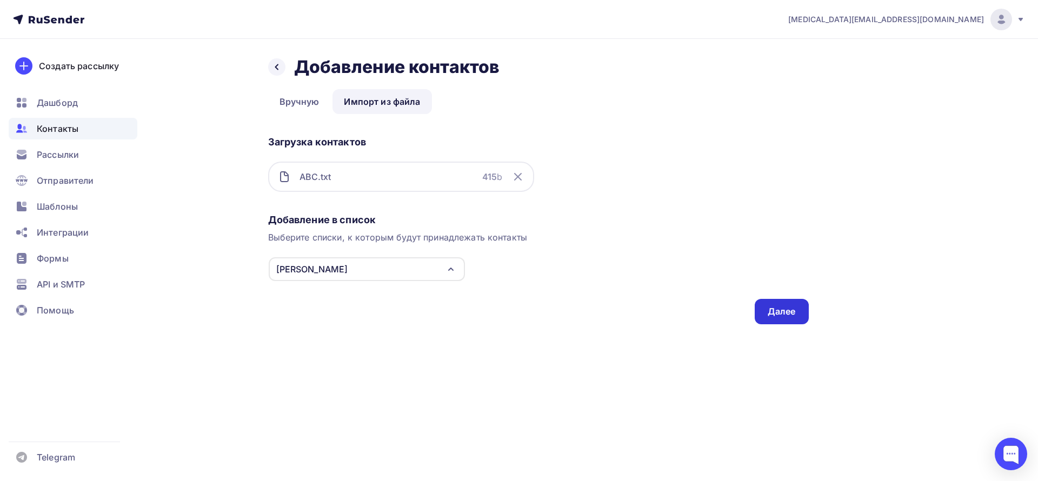
click at [783, 316] on div "Далее" at bounding box center [782, 312] width 28 height 12
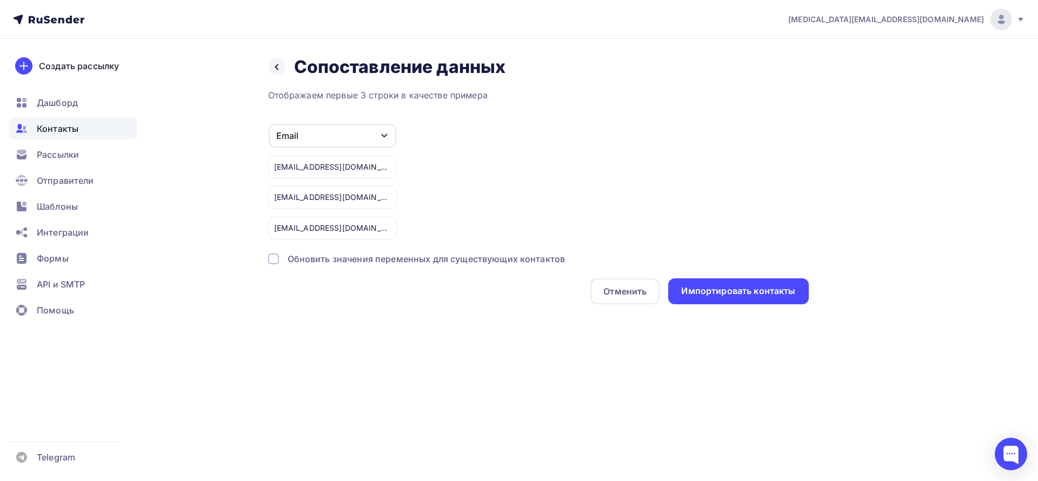
click at [284, 62] on div "Назад Сопоставление данных Сопоставление данных" at bounding box center [538, 67] width 541 height 22
click at [284, 66] on div at bounding box center [276, 66] width 17 height 17
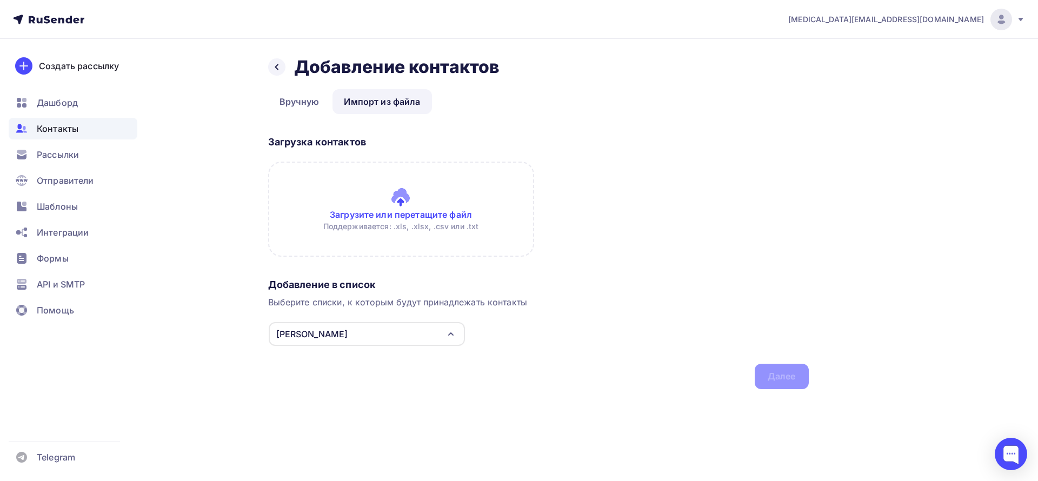
click at [416, 210] on input "file" at bounding box center [401, 209] width 266 height 95
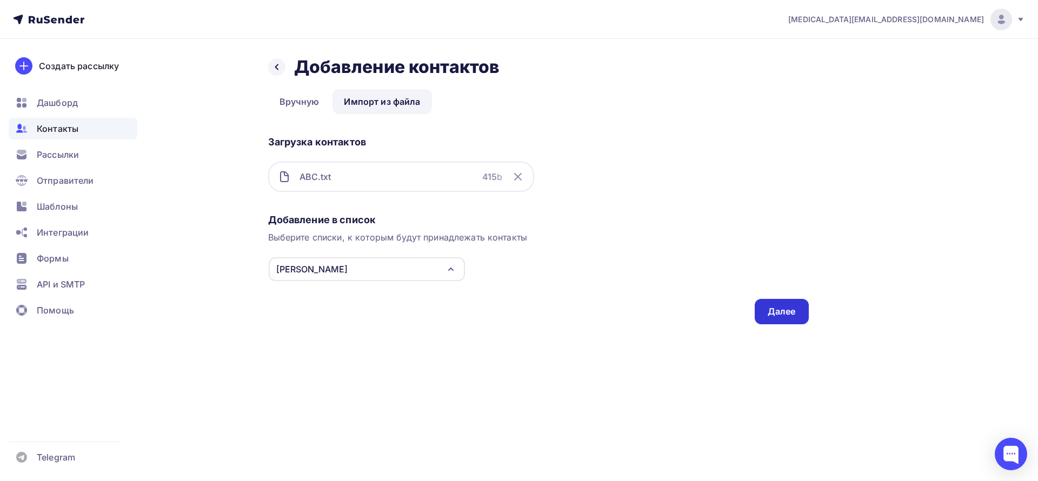
click at [774, 318] on div "Далее" at bounding box center [782, 311] width 54 height 25
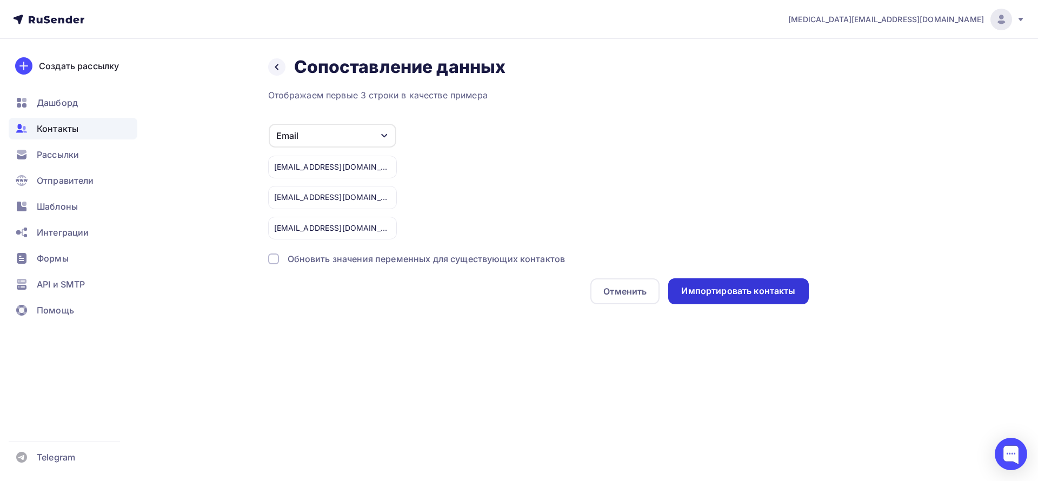
click at [743, 287] on div "Импортировать контакты" at bounding box center [738, 291] width 114 height 12
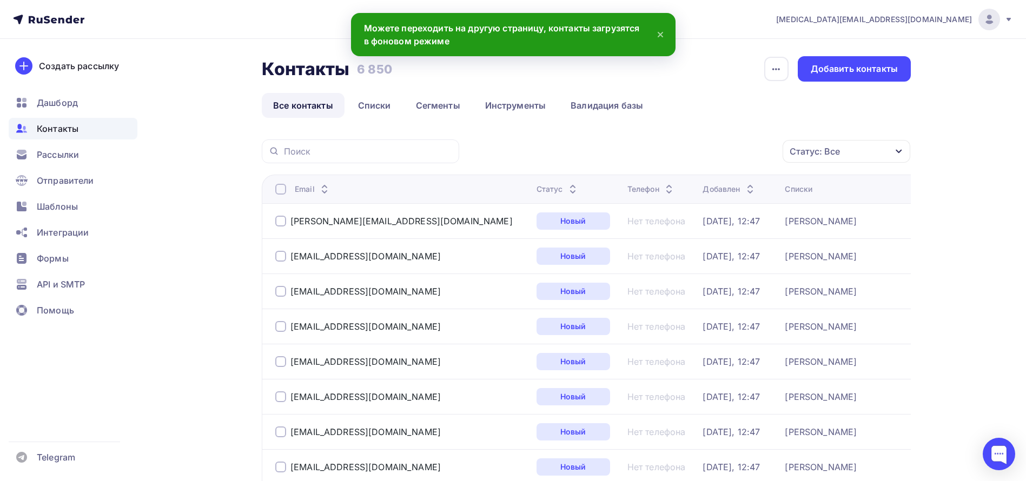
click at [658, 38] on icon at bounding box center [660, 34] width 13 height 13
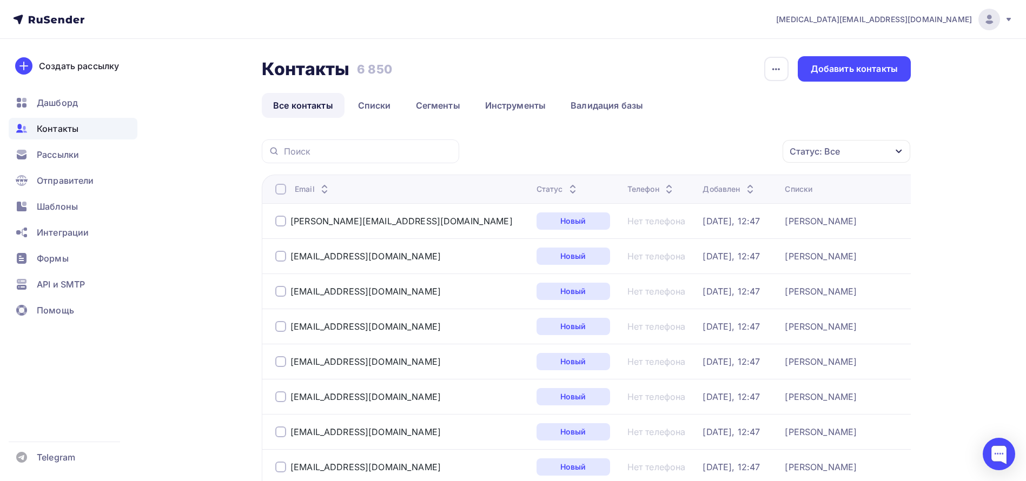
click at [536, 193] on div "Статус" at bounding box center [557, 189] width 43 height 11
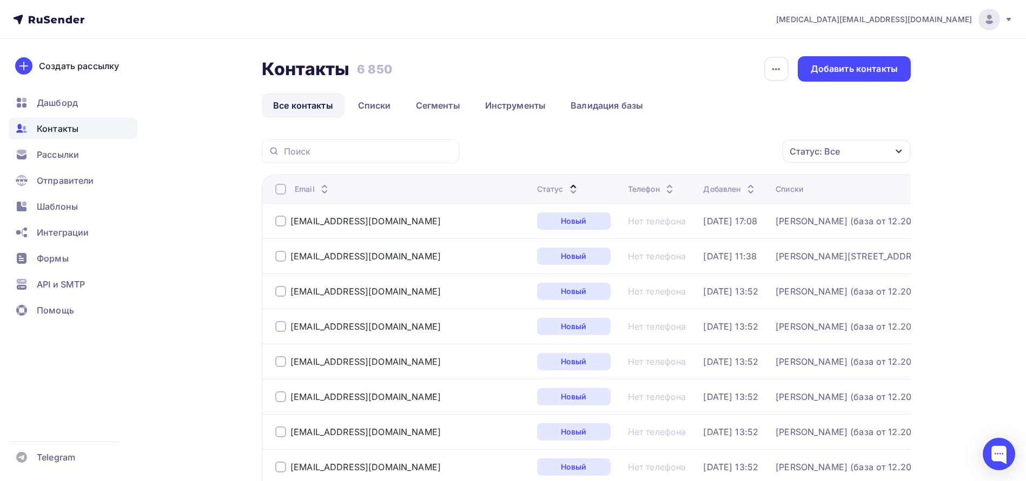
click at [537, 191] on div "Статус" at bounding box center [558, 189] width 43 height 11
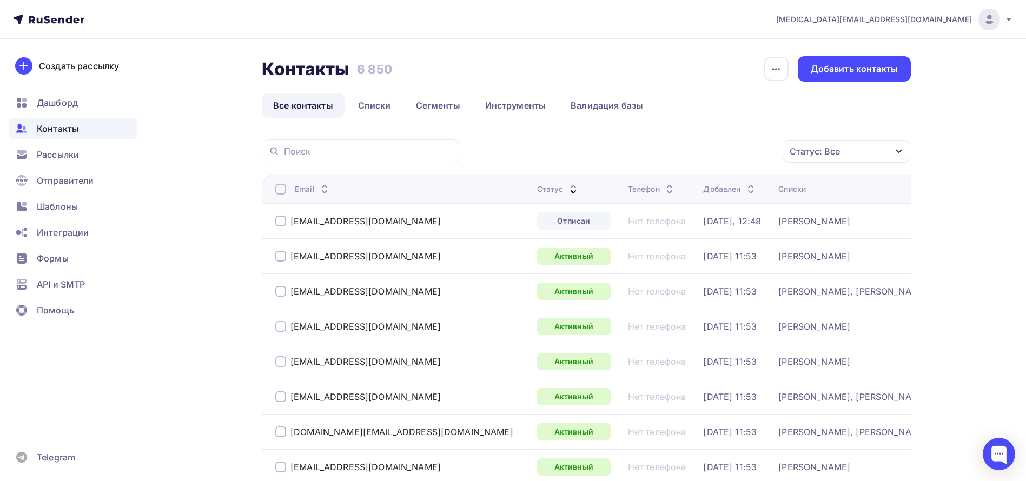
click at [537, 191] on div "Статус" at bounding box center [558, 189] width 43 height 11
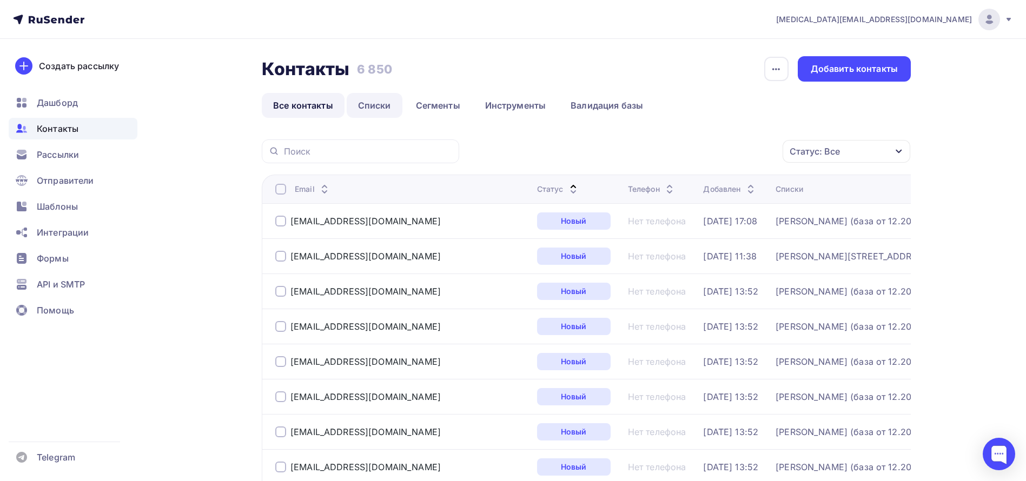
click at [386, 103] on link "Списки" at bounding box center [375, 105] width 56 height 25
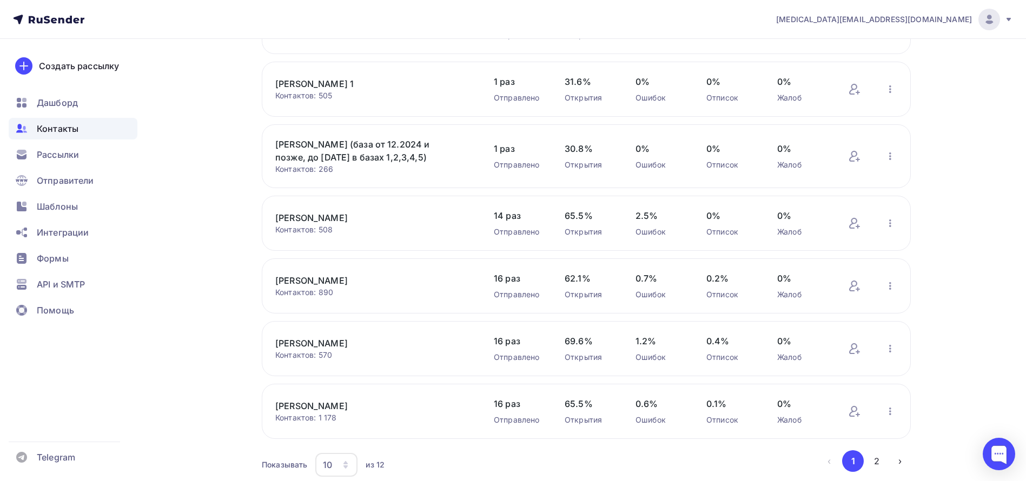
scroll to position [366, 0]
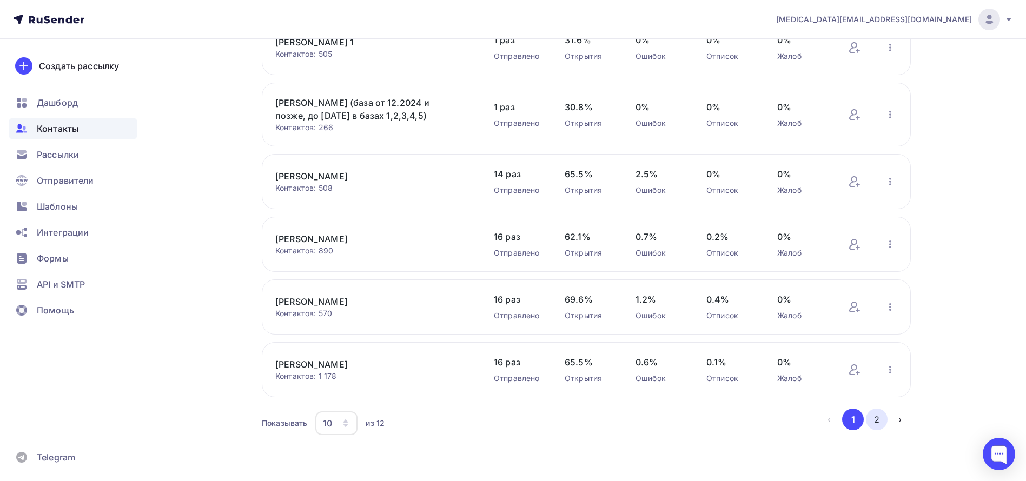
click at [877, 420] on button "2" at bounding box center [877, 420] width 22 height 22
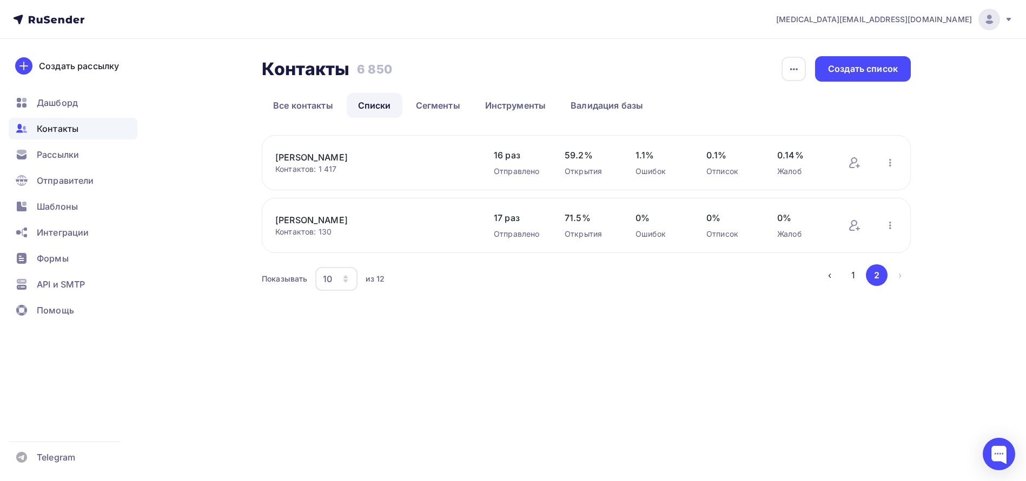
scroll to position [0, 0]
click at [312, 149] on div "[PERSON_NAME] Контактов: 1 417 Добавить контакты Переименовать список Скачать с…" at bounding box center [592, 162] width 649 height 55
click at [312, 155] on link "[PERSON_NAME]" at bounding box center [374, 157] width 184 height 13
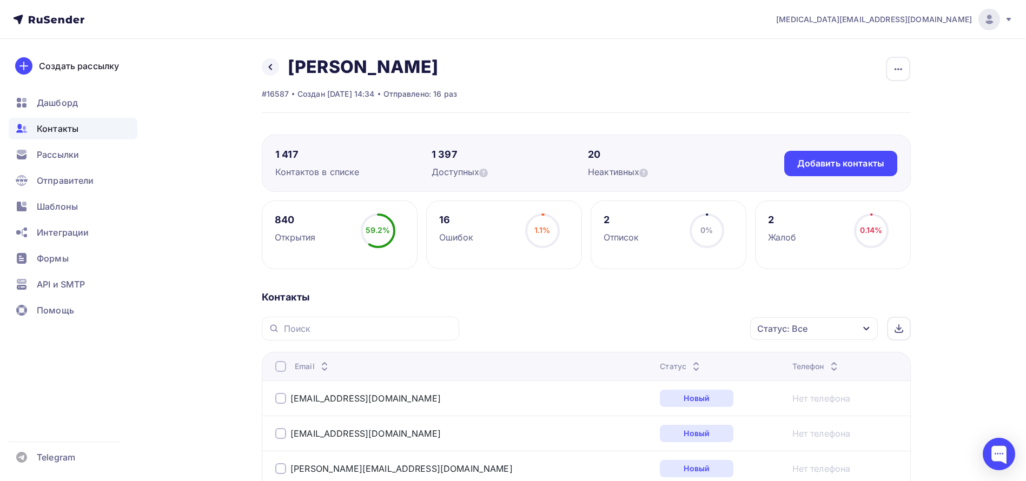
click at [660, 368] on div "Статус" at bounding box center [681, 366] width 43 height 11
click at [272, 64] on icon at bounding box center [270, 67] width 9 height 9
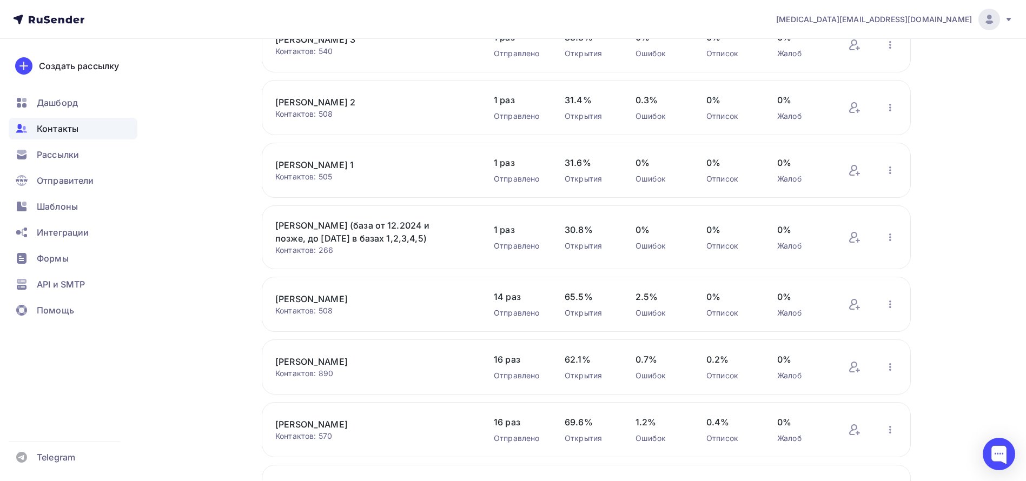
scroll to position [366, 0]
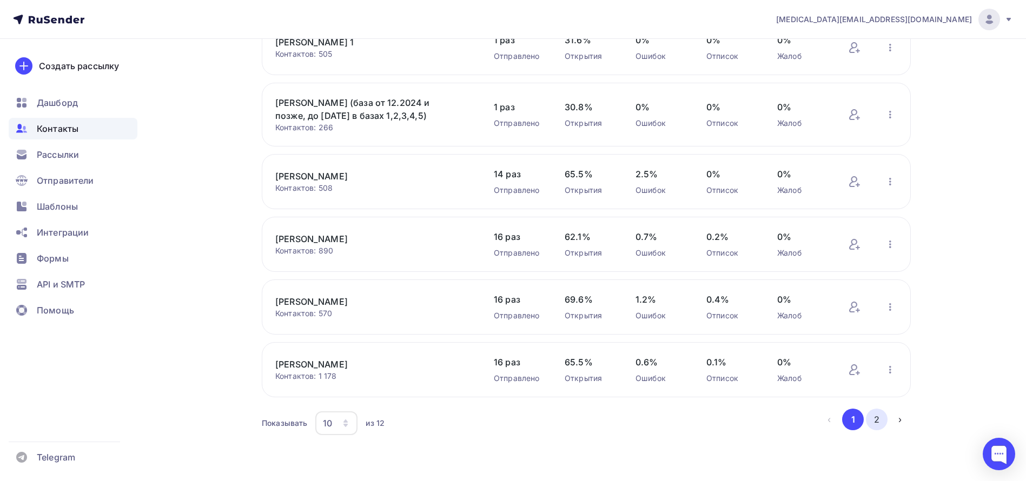
click at [873, 427] on button "2" at bounding box center [877, 420] width 22 height 22
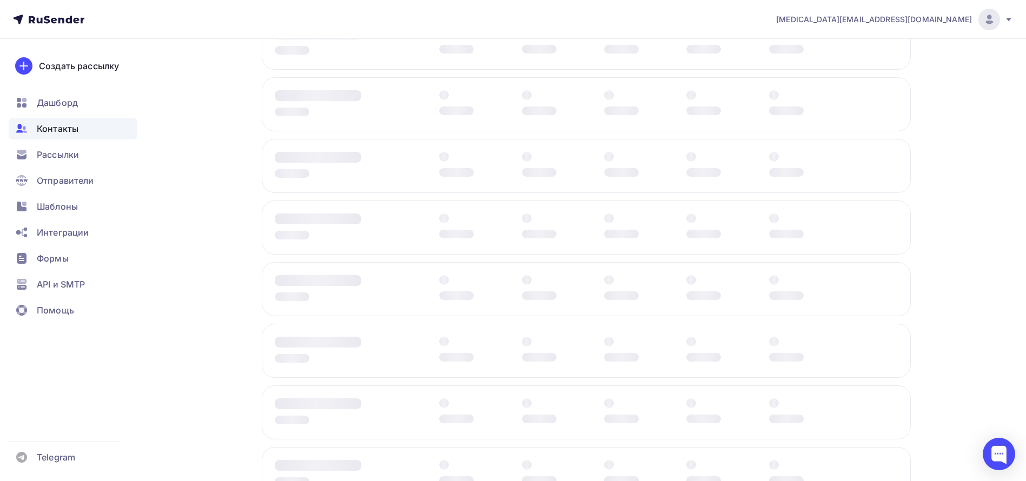
scroll to position [0, 0]
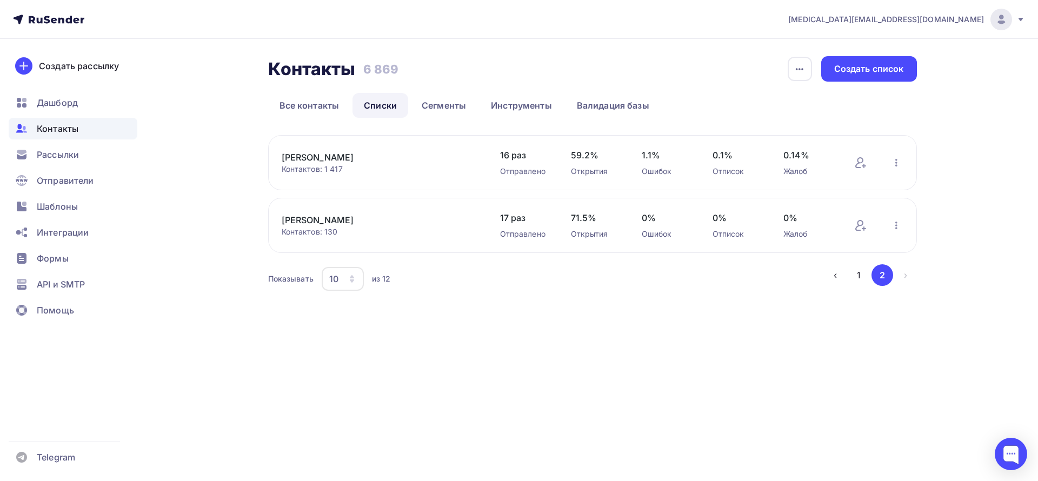
click at [295, 217] on link "[PERSON_NAME]" at bounding box center [374, 220] width 184 height 13
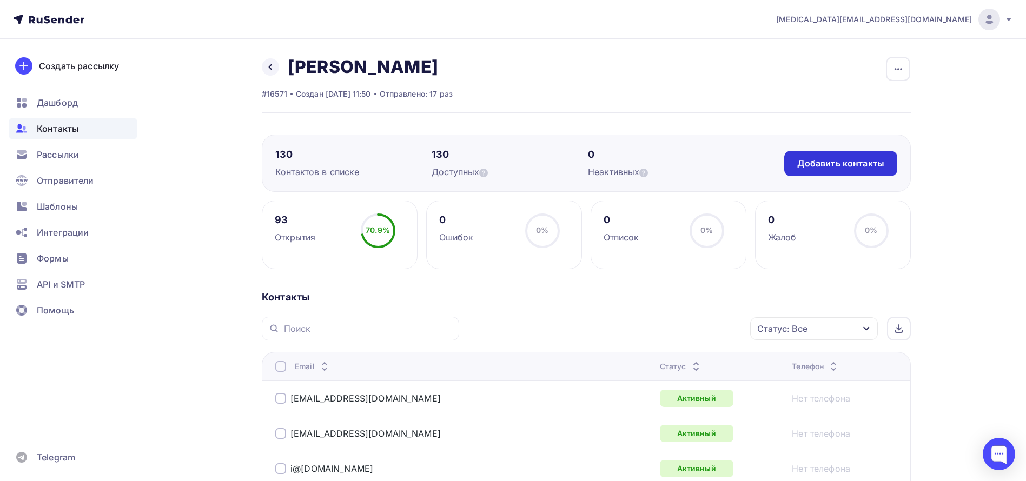
click at [830, 157] on div "Добавить контакты" at bounding box center [840, 163] width 87 height 12
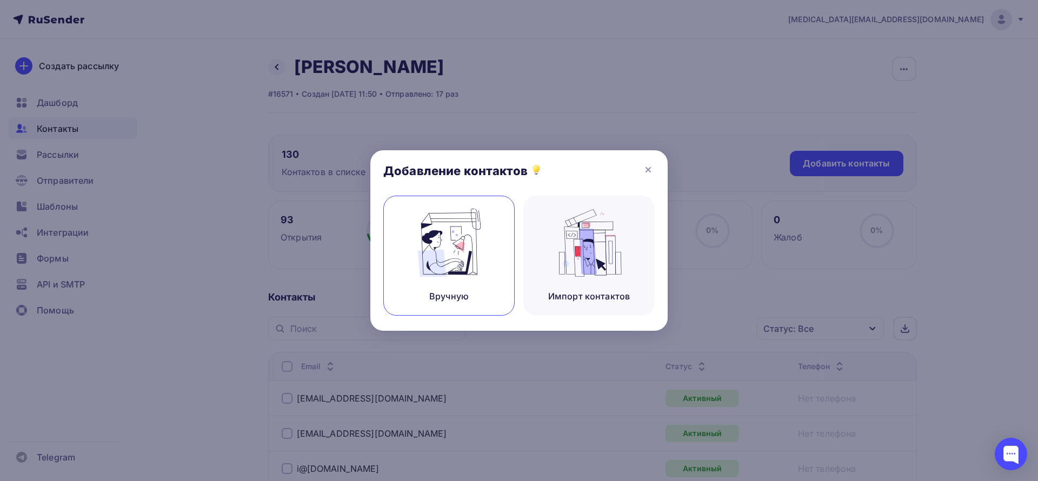
click at [482, 241] on img at bounding box center [449, 243] width 72 height 68
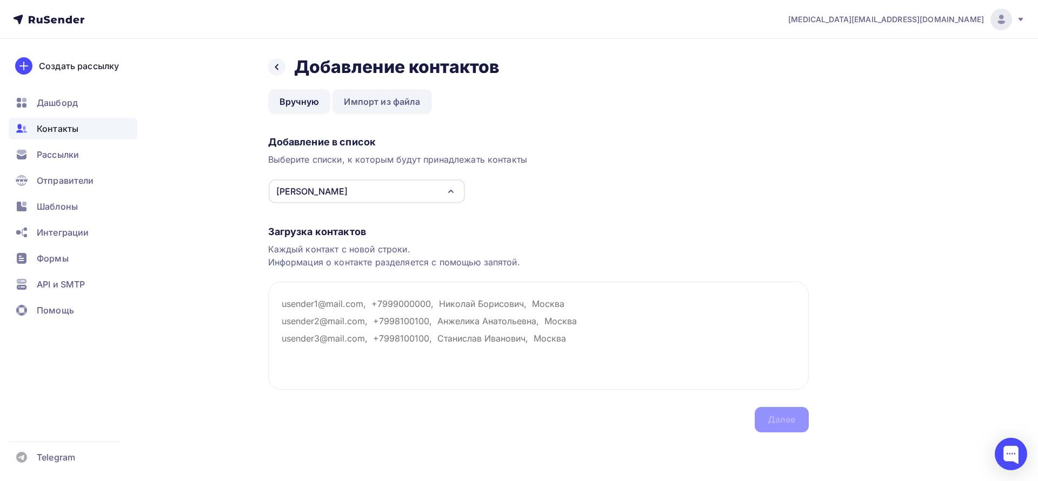
click at [397, 104] on link "Импорт из файла" at bounding box center [382, 101] width 99 height 25
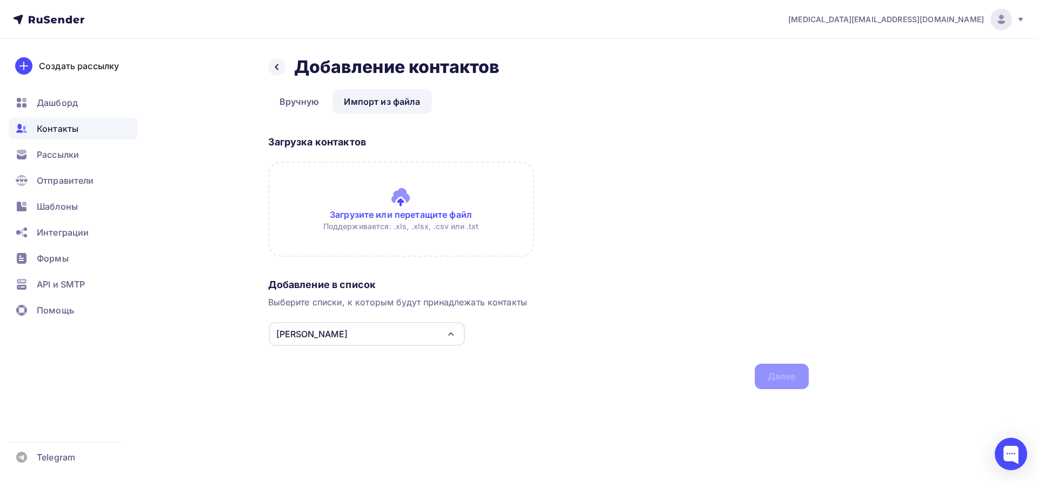
click at [421, 201] on input "file" at bounding box center [401, 209] width 266 height 95
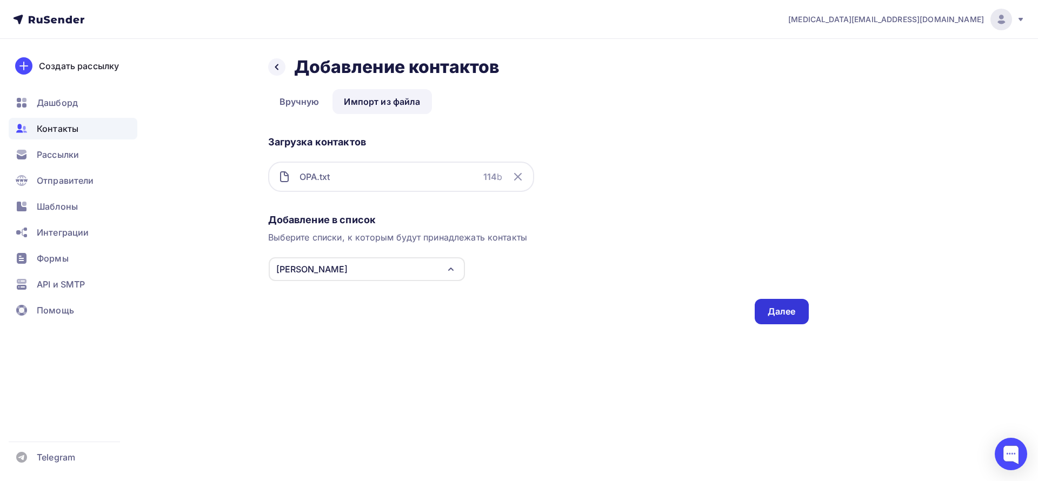
click at [782, 322] on div "Далее" at bounding box center [782, 311] width 54 height 25
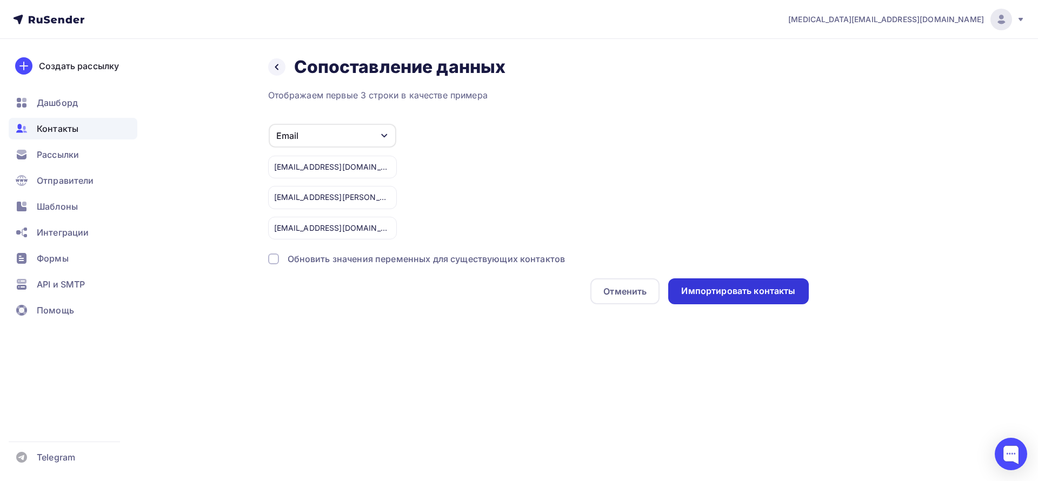
click at [731, 293] on div "Импортировать контакты" at bounding box center [738, 291] width 114 height 12
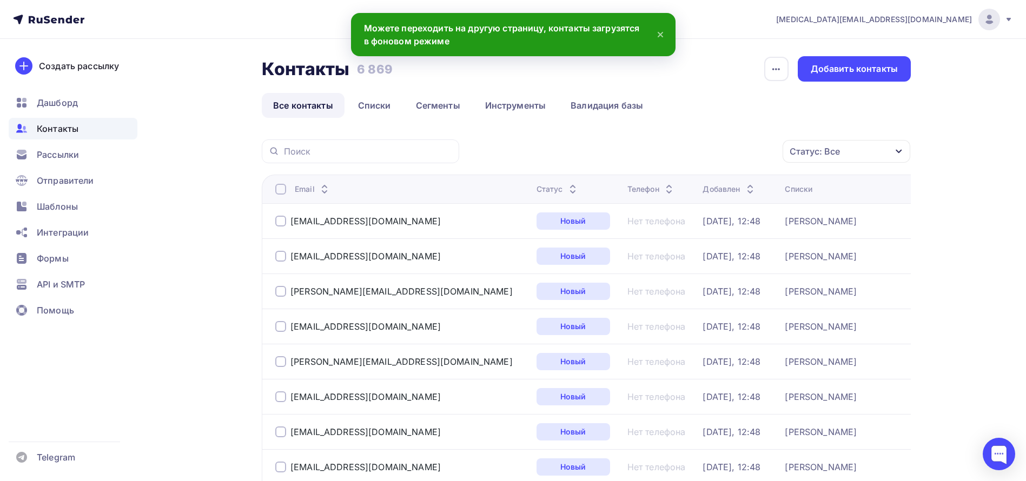
click at [661, 32] on icon at bounding box center [660, 34] width 13 height 13
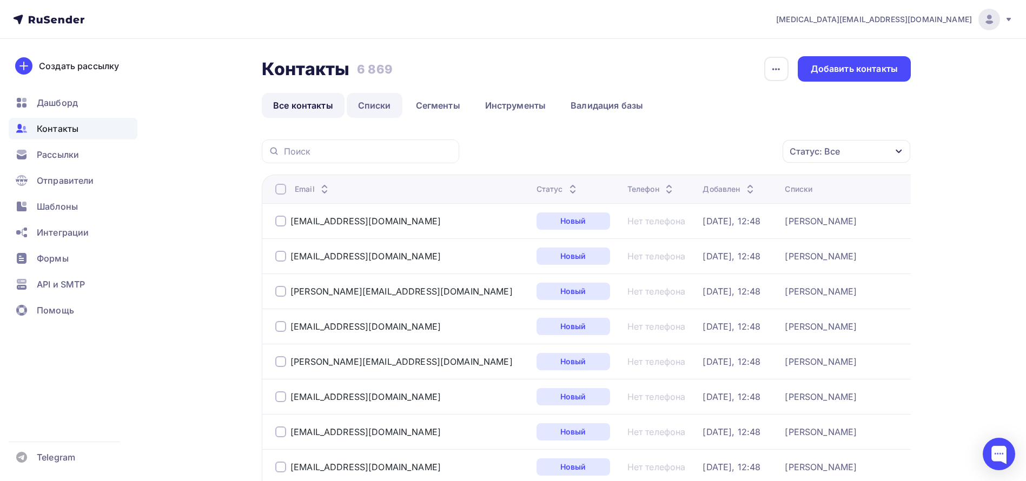
click at [386, 101] on link "Списки" at bounding box center [375, 105] width 56 height 25
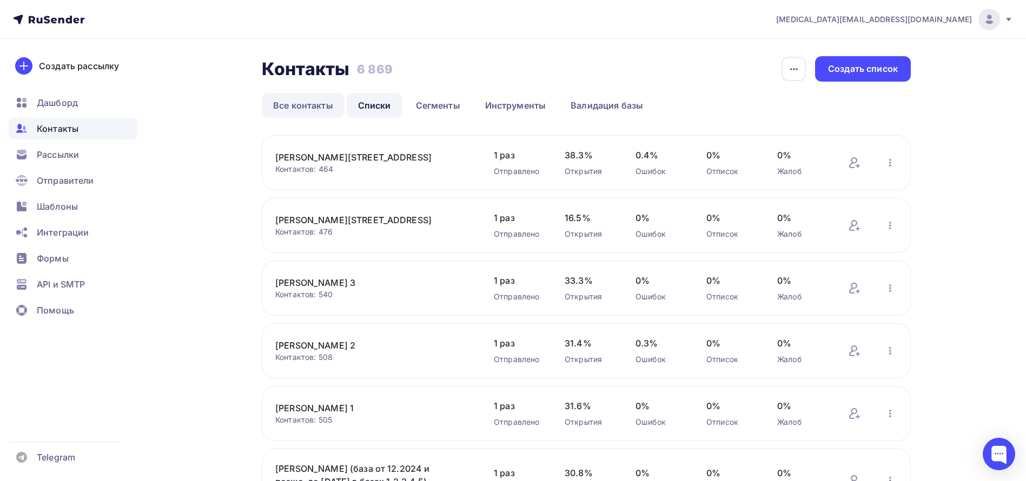
click at [291, 114] on link "Все контакты" at bounding box center [303, 105] width 83 height 25
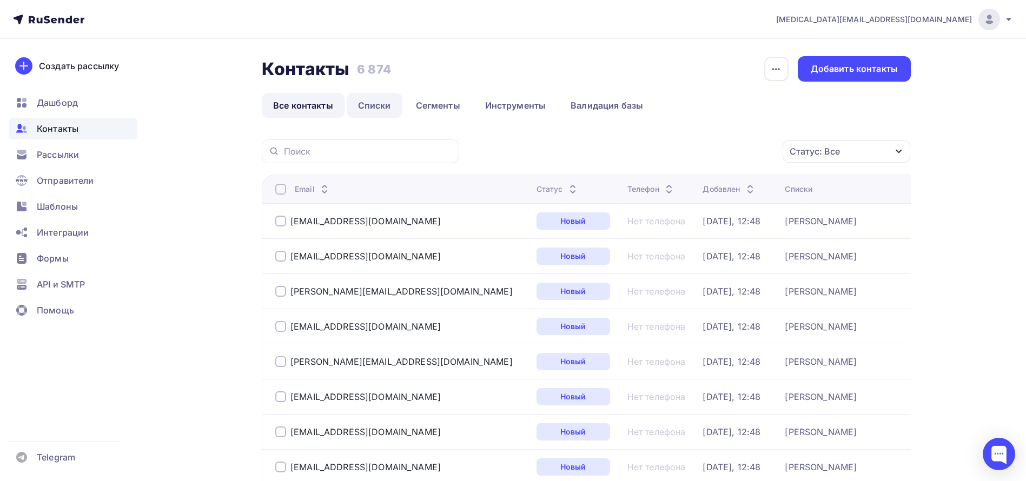
click at [380, 104] on link "Списки" at bounding box center [375, 105] width 56 height 25
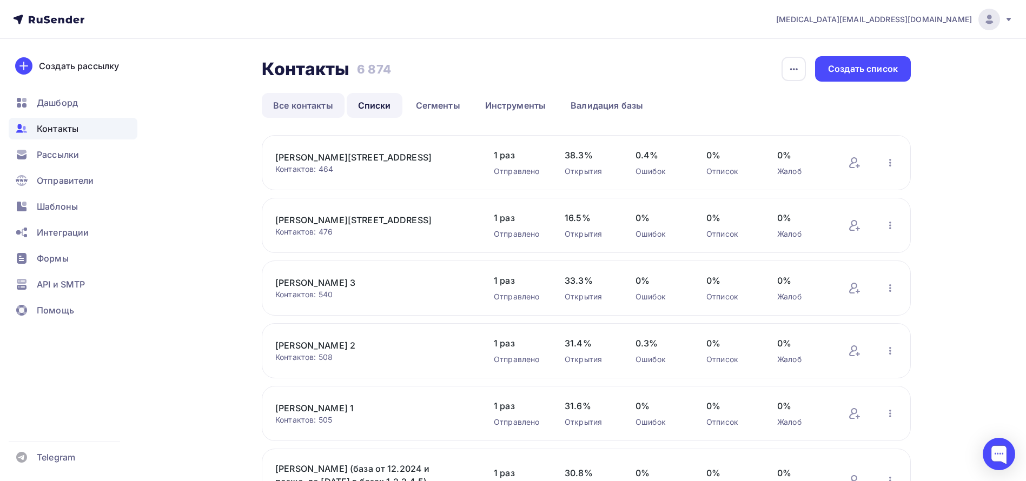
click at [318, 95] on link "Все контакты" at bounding box center [303, 105] width 83 height 25
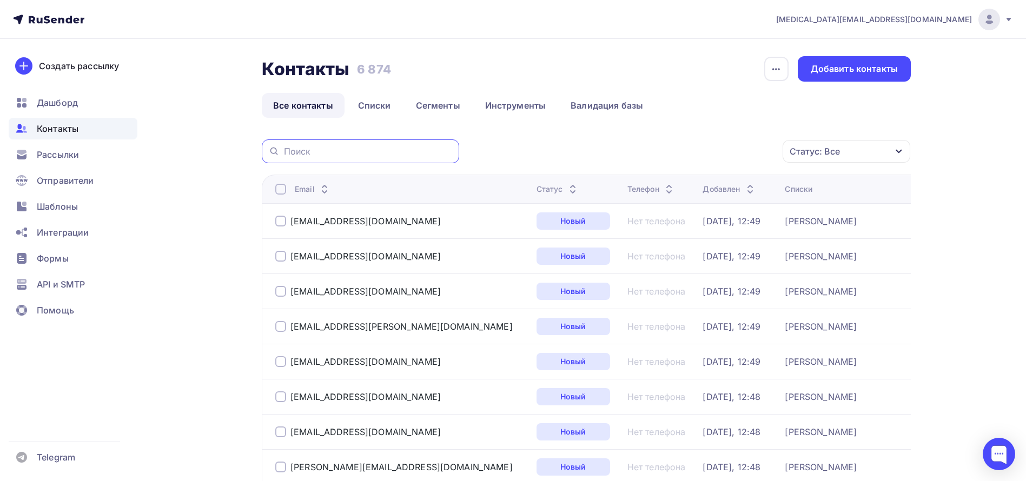
click at [357, 147] on input "text" at bounding box center [368, 151] width 169 height 12
click at [376, 97] on link "Списки" at bounding box center [375, 105] width 56 height 25
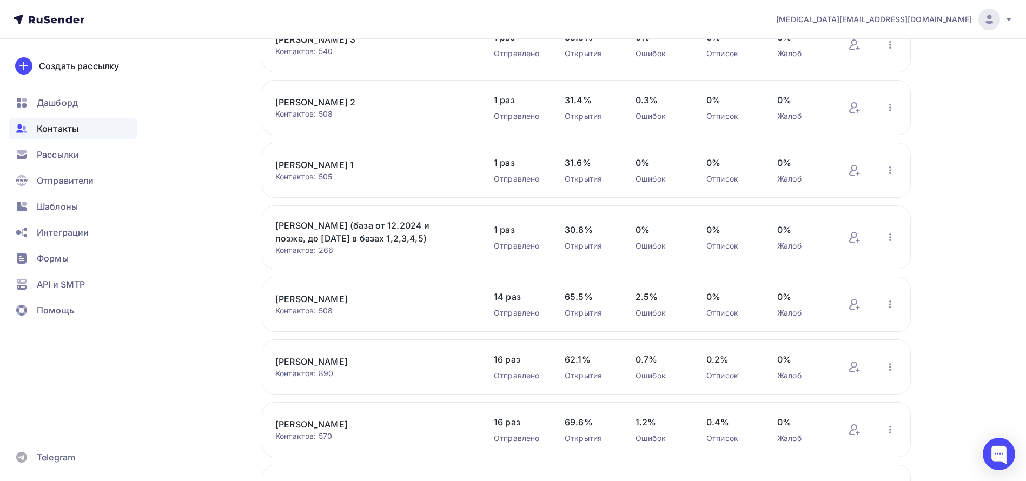
scroll to position [366, 0]
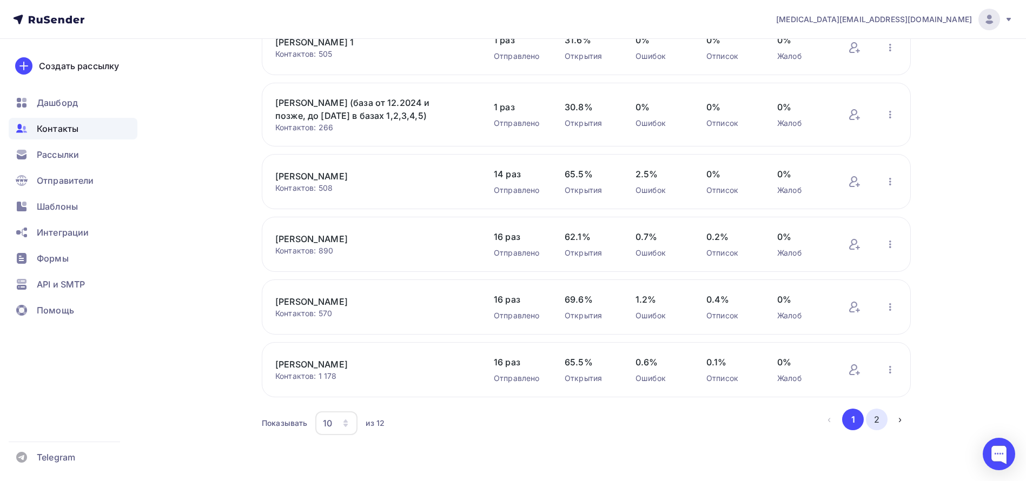
click at [872, 422] on button "2" at bounding box center [877, 420] width 22 height 22
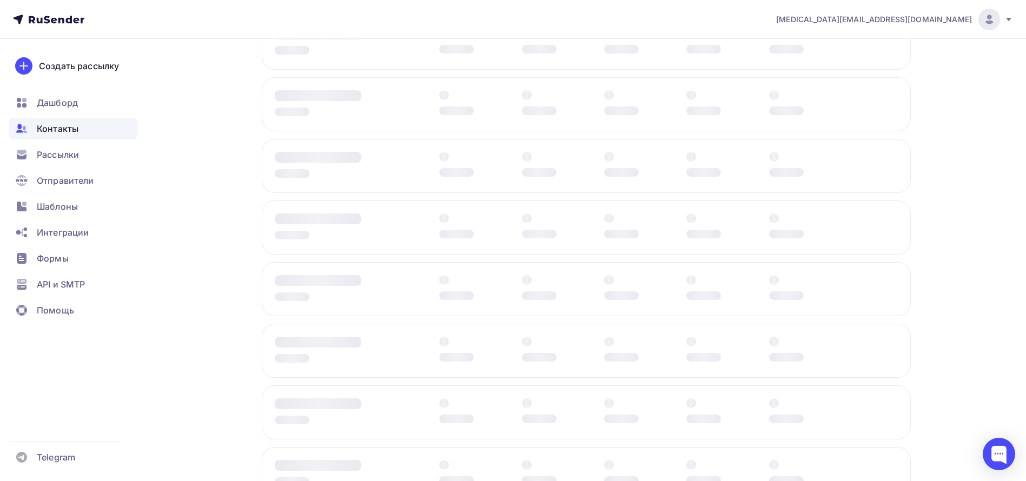
scroll to position [0, 0]
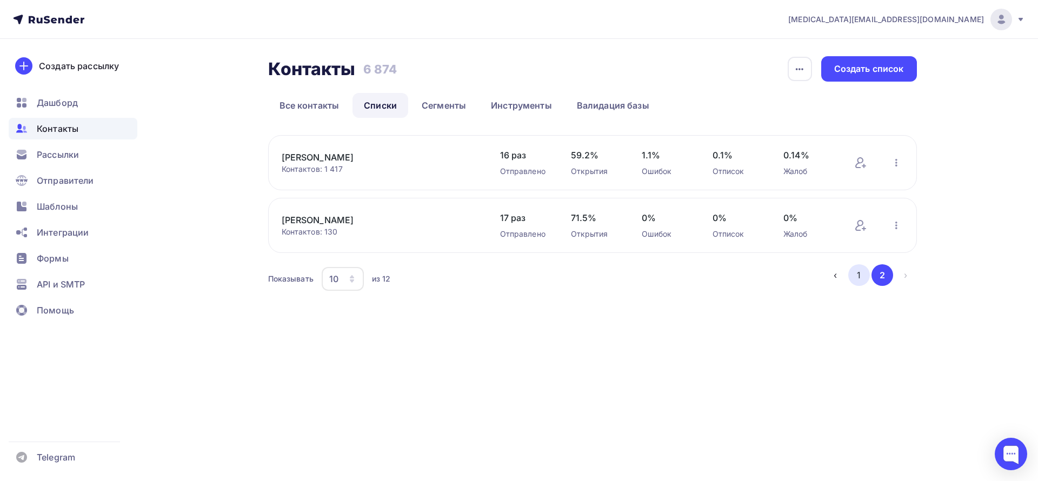
click at [856, 275] on button "1" at bounding box center [860, 275] width 22 height 22
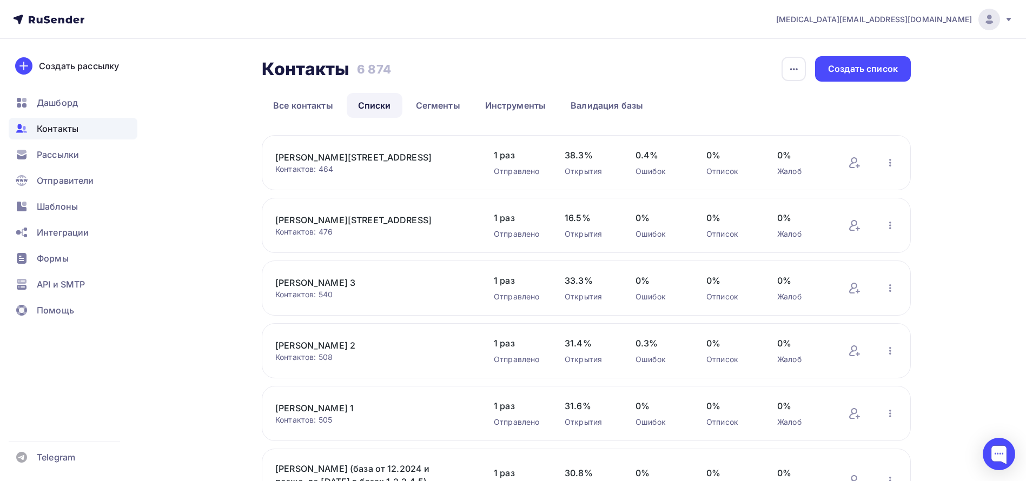
scroll to position [162, 0]
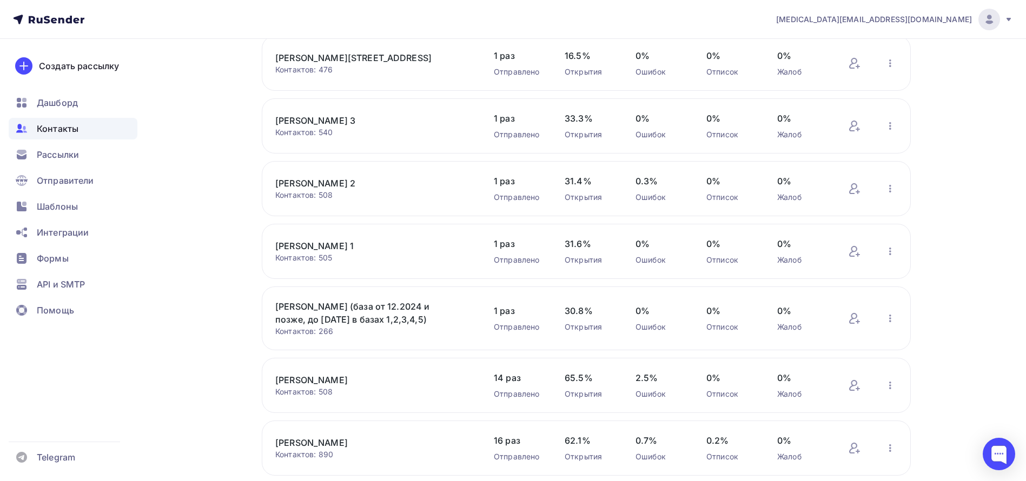
click at [282, 439] on link "[PERSON_NAME]" at bounding box center [367, 442] width 184 height 13
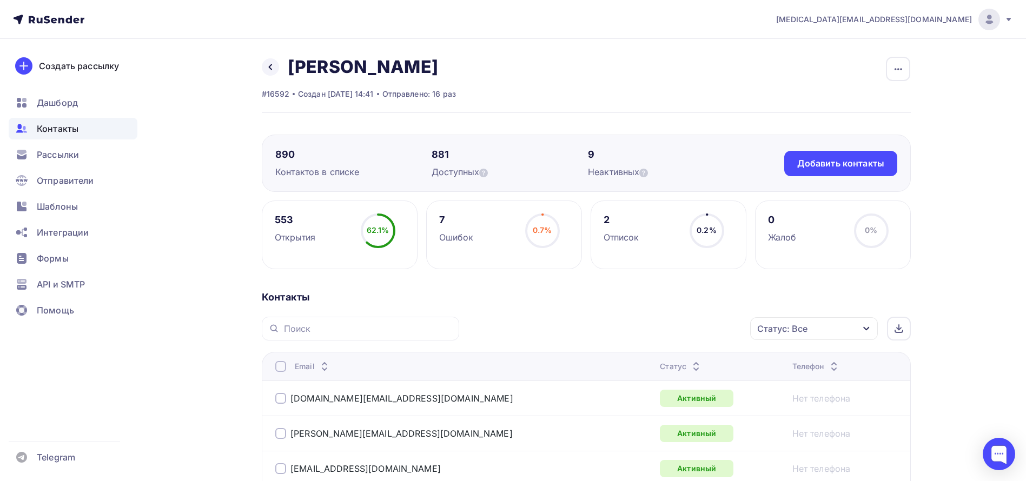
click at [598, 367] on th "Email" at bounding box center [459, 366] width 394 height 29
click at [655, 366] on th "Статус" at bounding box center [721, 366] width 132 height 29
click at [660, 371] on div "Статус" at bounding box center [681, 366] width 43 height 11
click at [660, 363] on div "Статус" at bounding box center [681, 366] width 43 height 11
click at [859, 169] on div "Добавить контакты" at bounding box center [840, 163] width 113 height 25
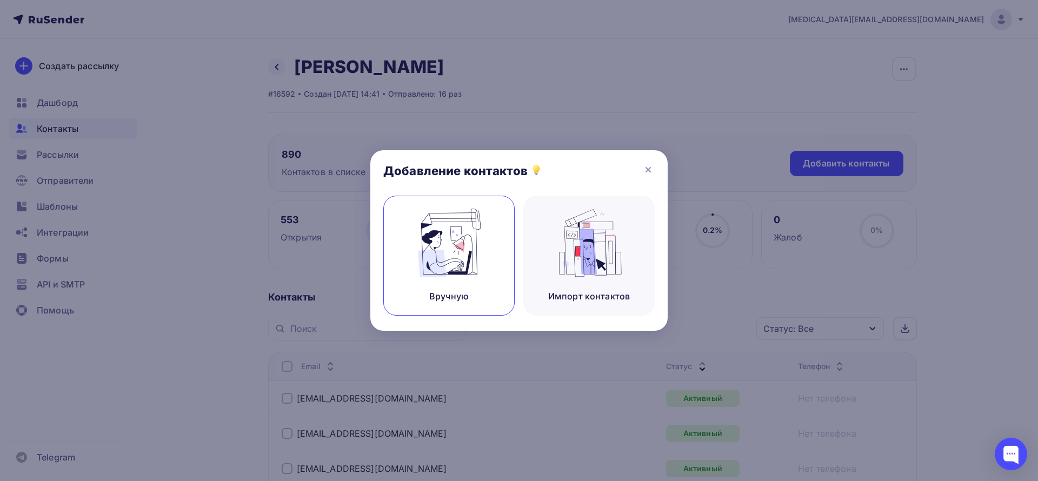
click at [503, 230] on div "Вручную" at bounding box center [448, 256] width 131 height 120
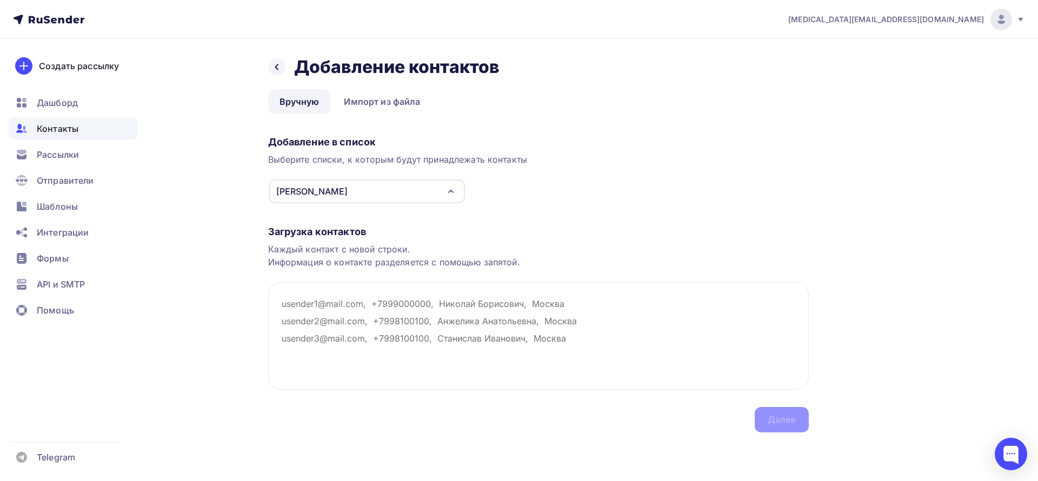
click at [448, 190] on icon "button" at bounding box center [451, 191] width 13 height 13
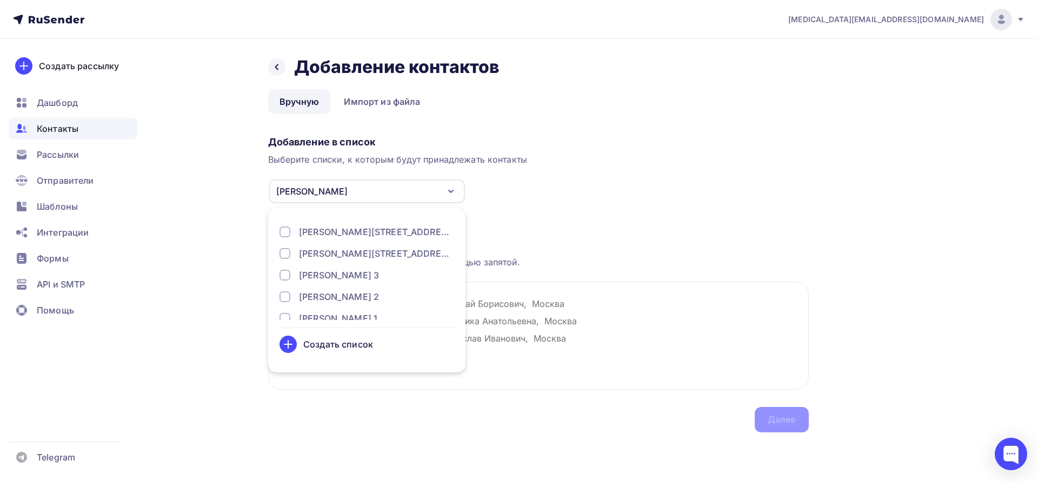
click at [448, 190] on icon "button" at bounding box center [451, 191] width 13 height 13
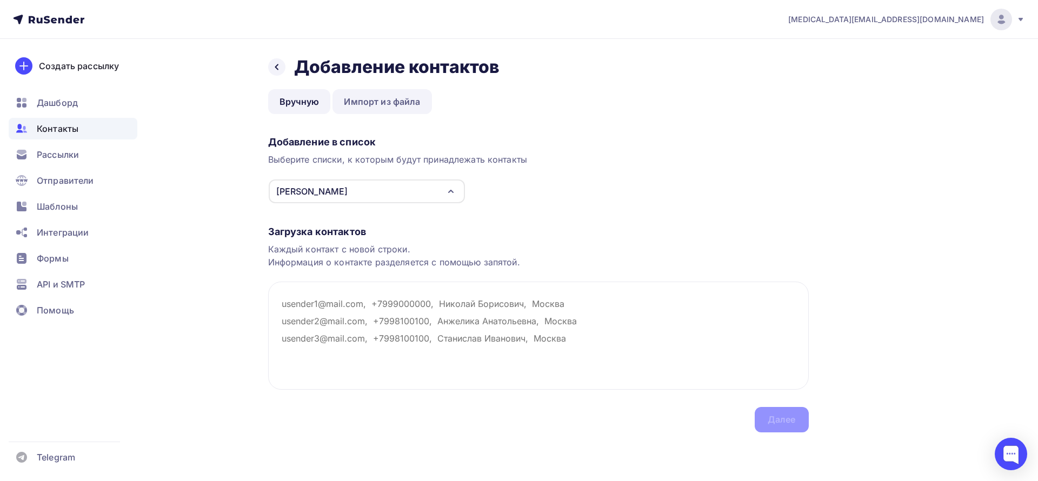
click at [394, 100] on link "Импорт из файла" at bounding box center [382, 101] width 99 height 25
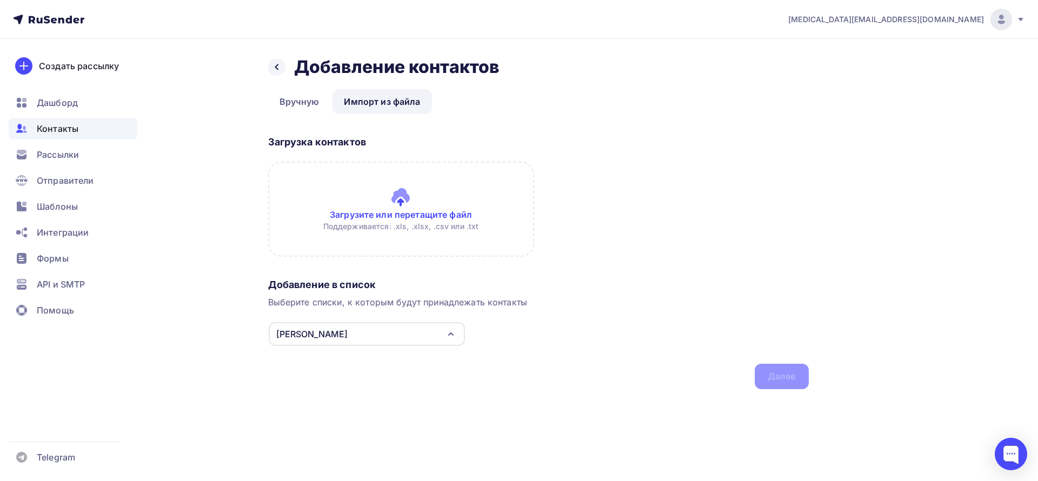
click at [440, 237] on input "file" at bounding box center [401, 209] width 266 height 95
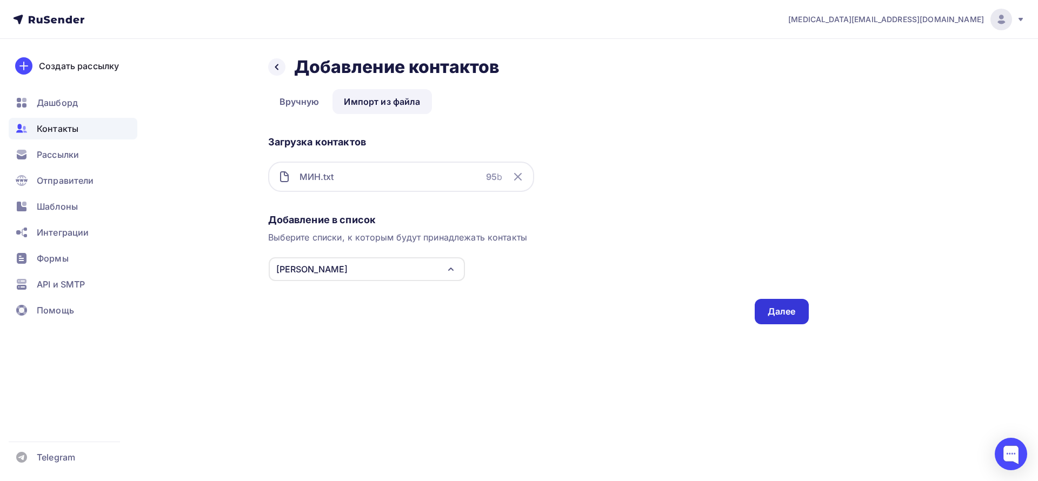
click at [768, 312] on div "Далее" at bounding box center [782, 312] width 28 height 12
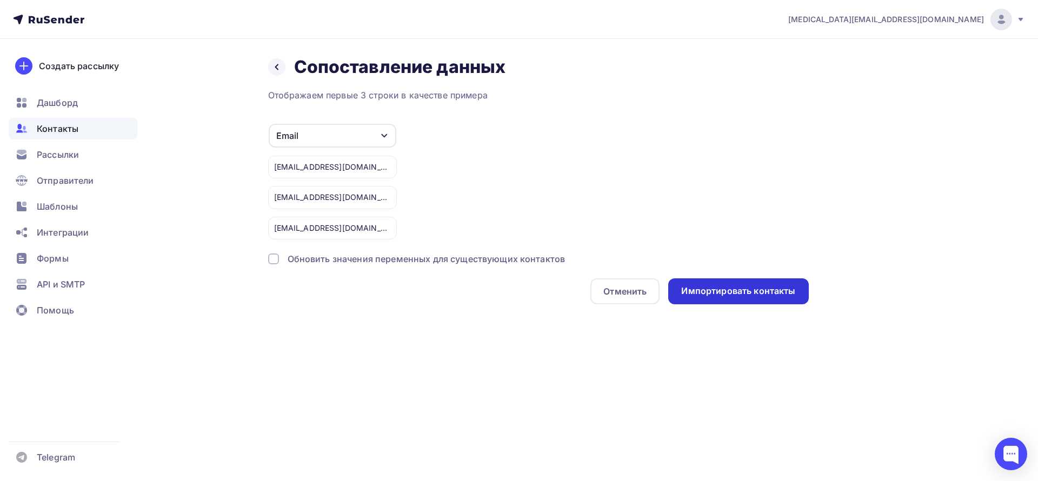
click at [742, 293] on div "Импортировать контакты" at bounding box center [738, 291] width 114 height 12
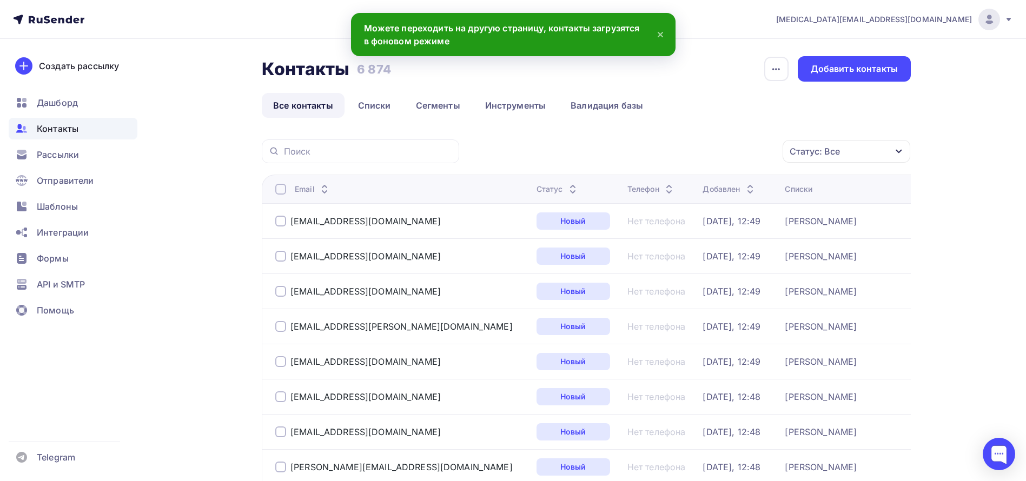
click at [658, 36] on icon at bounding box center [660, 34] width 4 height 4
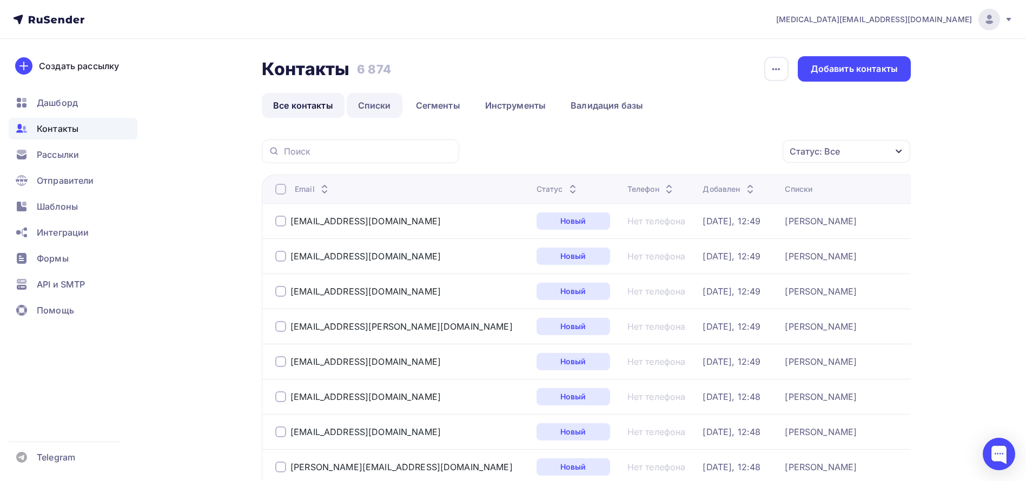
click at [375, 104] on link "Списки" at bounding box center [375, 105] width 56 height 25
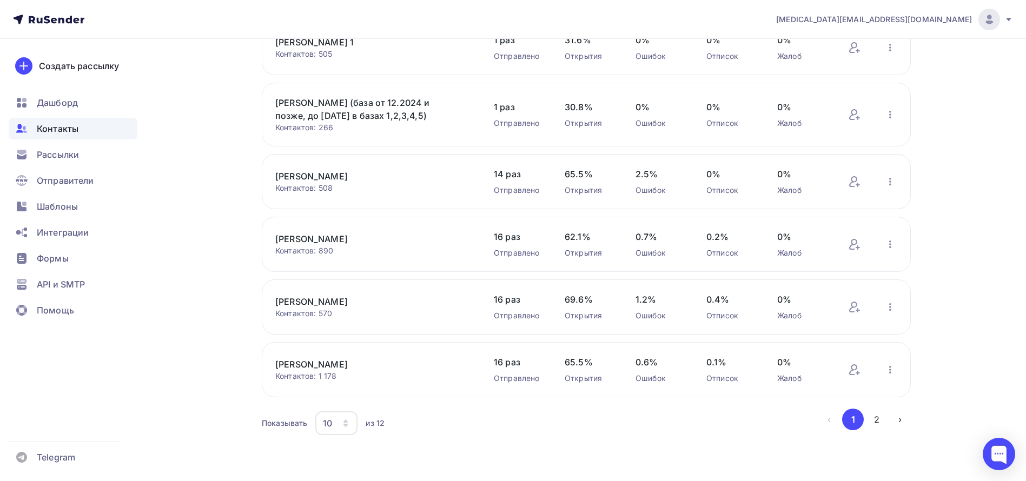
scroll to position [204, 0]
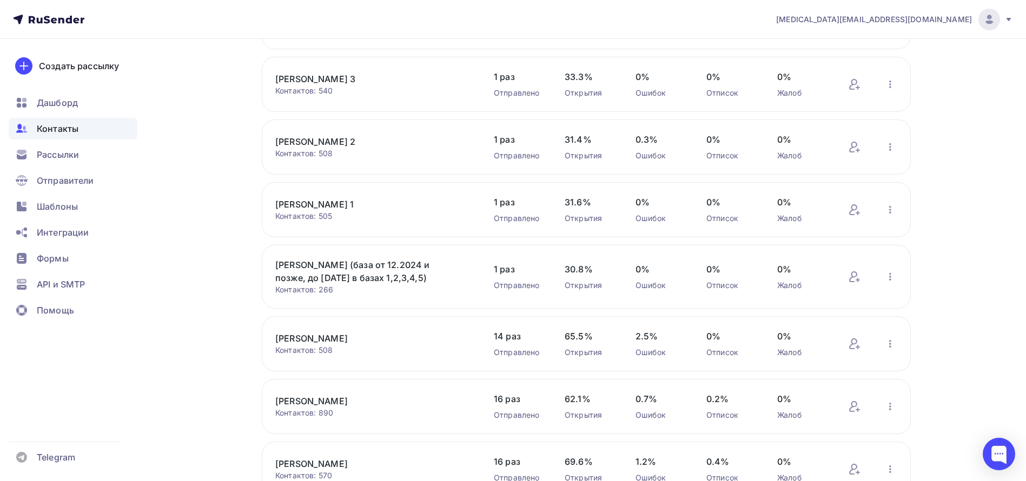
click at [294, 338] on link "[PERSON_NAME]" at bounding box center [367, 338] width 184 height 13
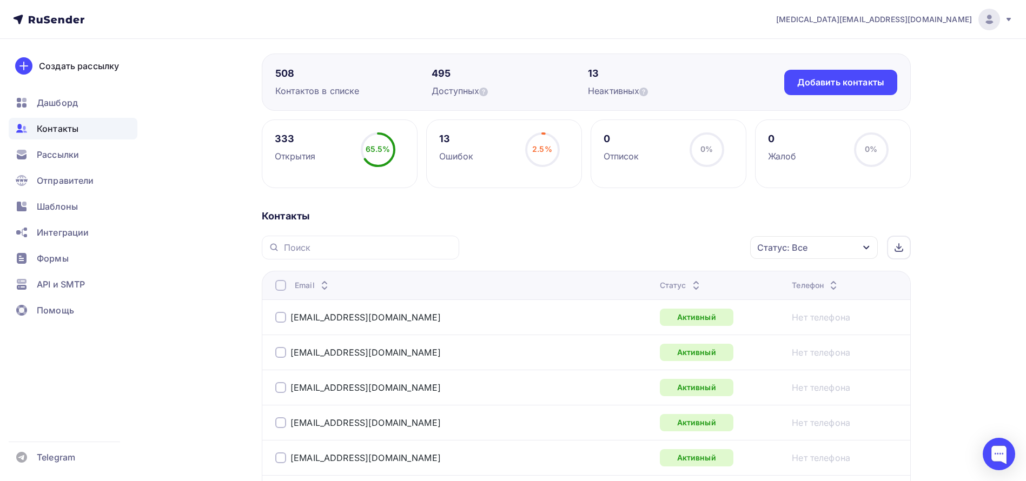
scroll to position [162, 0]
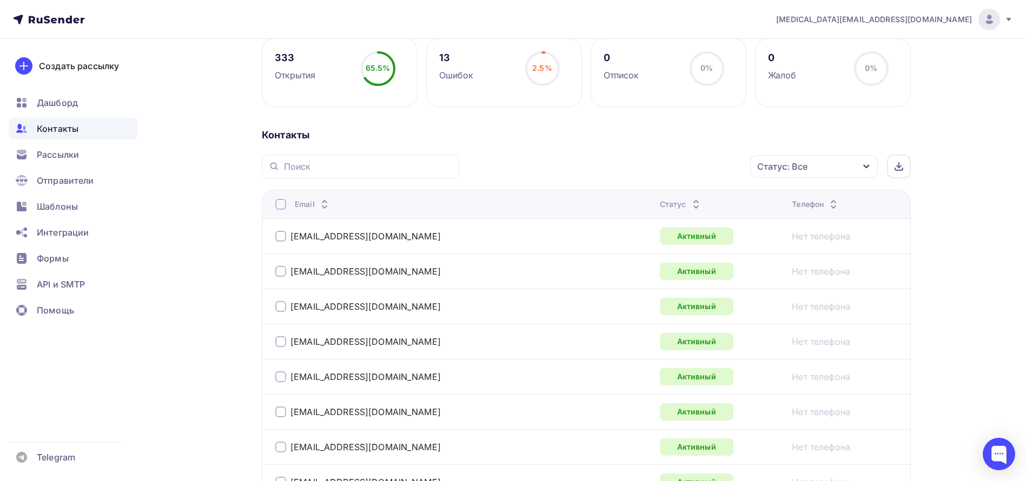
click at [660, 202] on div "Статус" at bounding box center [681, 204] width 43 height 11
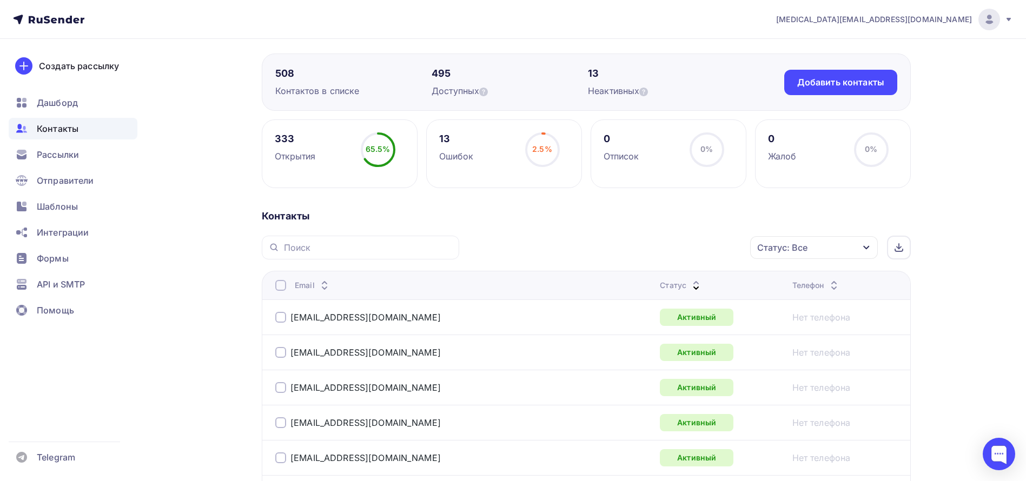
scroll to position [0, 0]
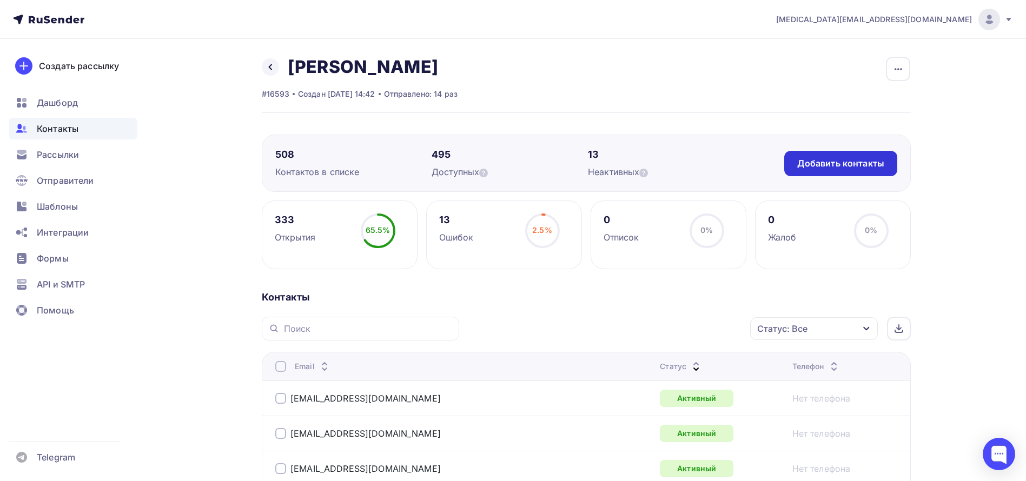
click at [876, 163] on div "Добавить контакты" at bounding box center [840, 163] width 87 height 12
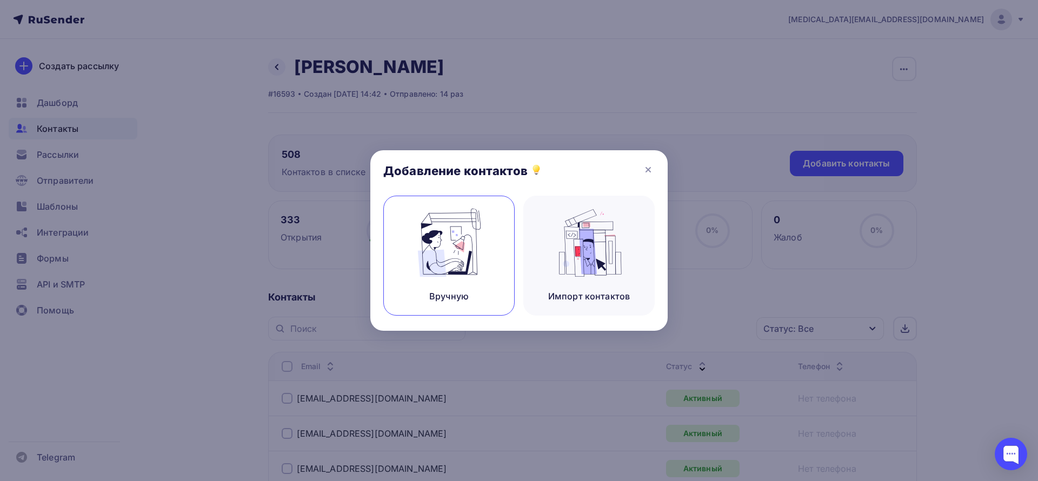
click at [508, 237] on div "Вручную" at bounding box center [448, 256] width 131 height 120
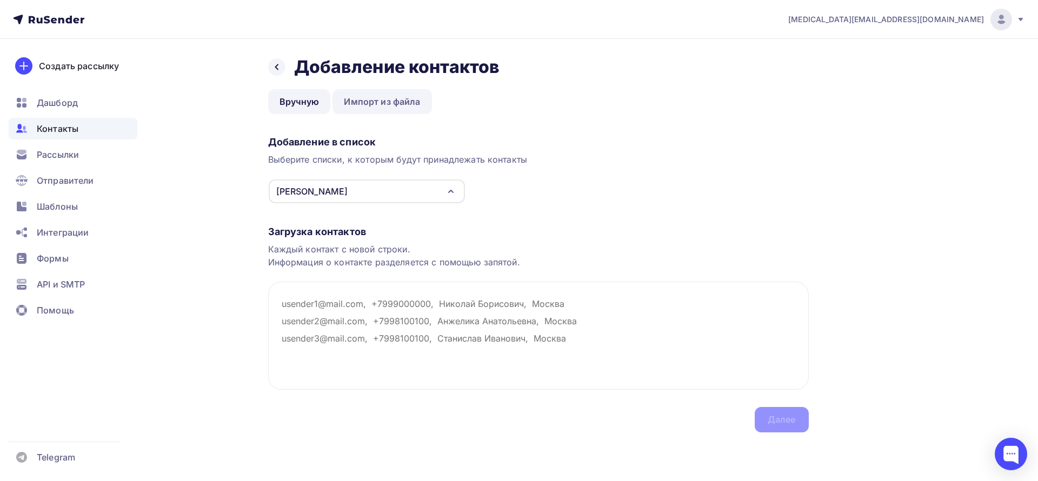
click at [382, 103] on link "Импорт из файла" at bounding box center [382, 101] width 99 height 25
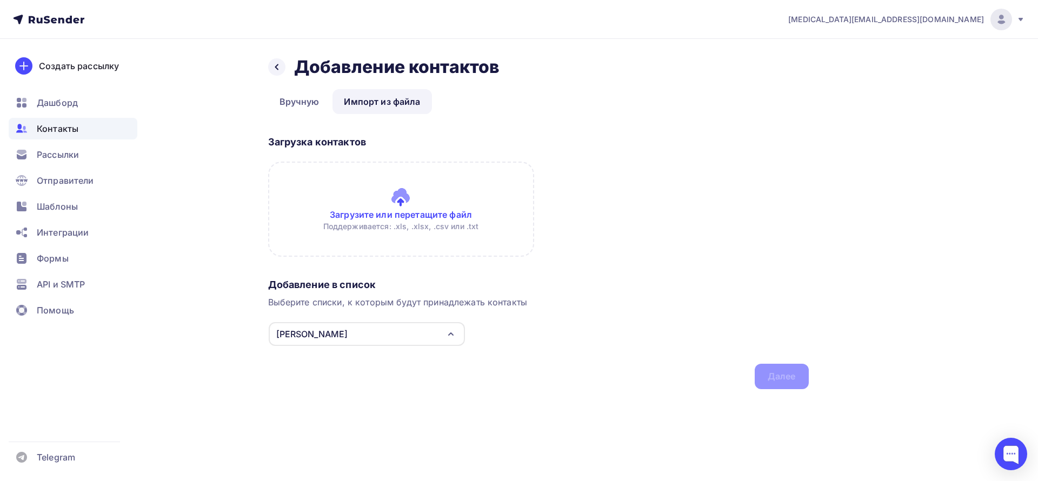
click at [376, 198] on input "file" at bounding box center [401, 209] width 266 height 95
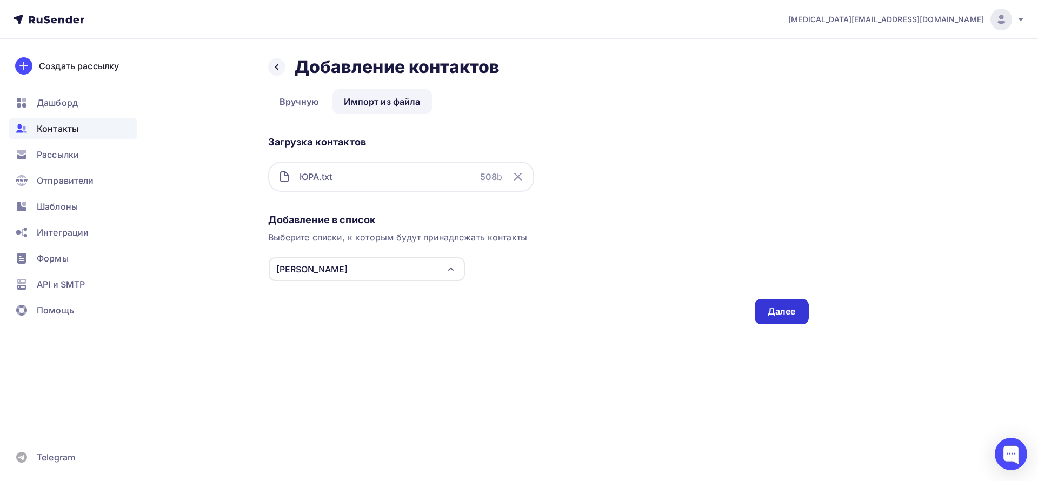
click at [761, 309] on div "Далее" at bounding box center [782, 311] width 54 height 25
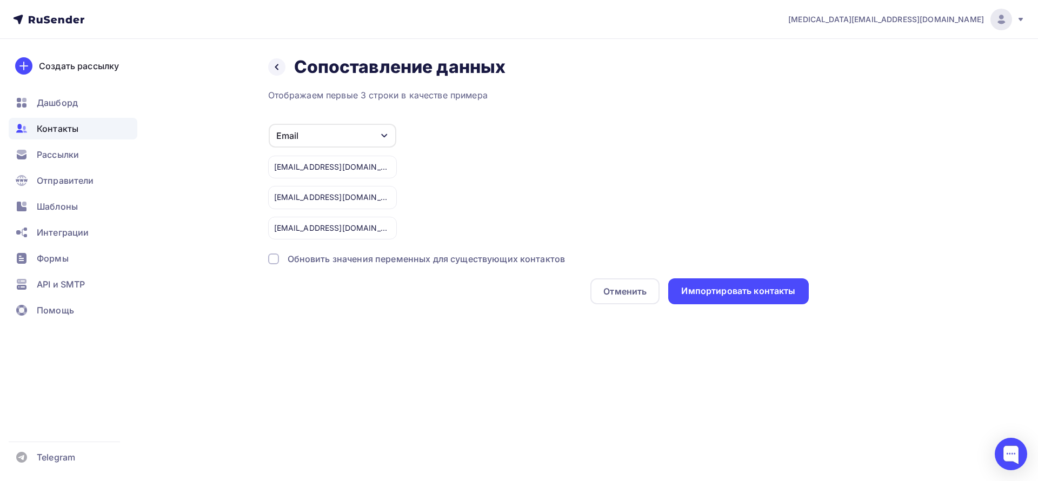
click at [761, 309] on div "Назад Сопоставление данных Сопоставление данных Отображаем первые 3 строки в ка…" at bounding box center [519, 193] width 886 height 309
click at [752, 275] on div "Отображаем первые 3 строки в качестве примера Email Игнорировать Имя Телефон Со…" at bounding box center [538, 197] width 541 height 216
click at [754, 281] on div "Импортировать контакты" at bounding box center [738, 292] width 140 height 26
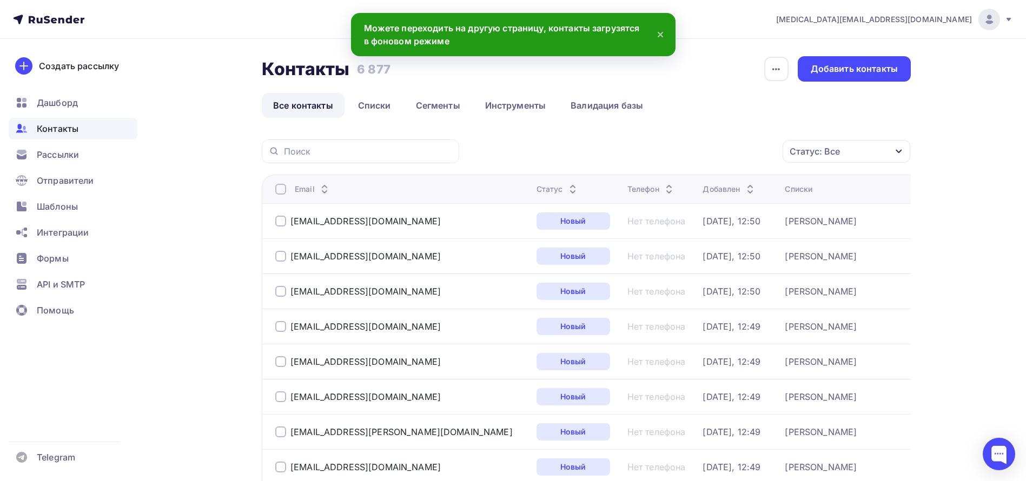
click at [658, 34] on icon at bounding box center [660, 34] width 13 height 13
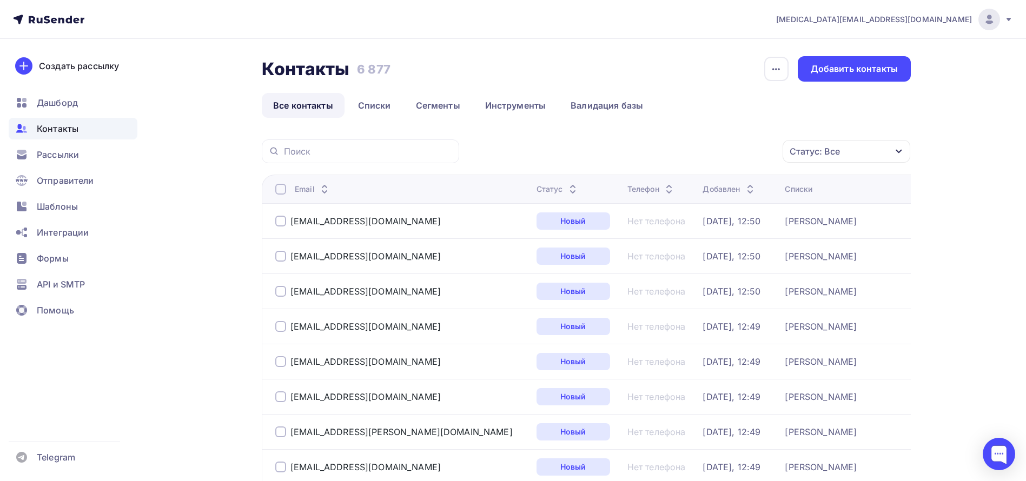
click at [54, 22] on icon at bounding box center [54, 20] width 6 height 6
